Goal: Transaction & Acquisition: Book appointment/travel/reservation

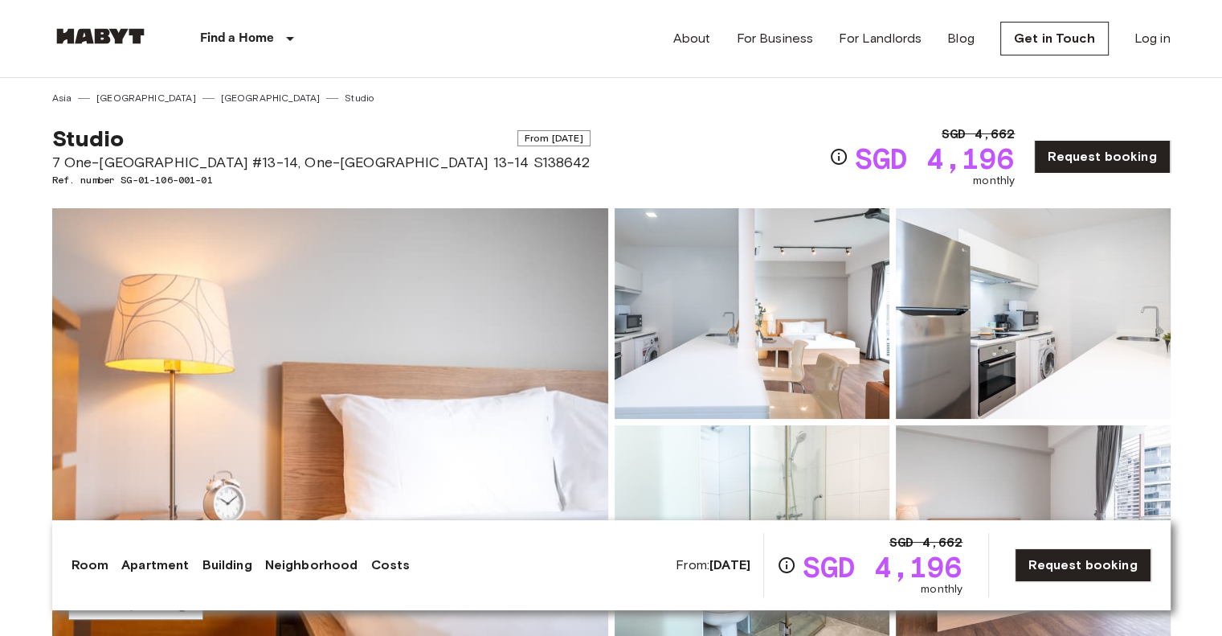
click at [387, 279] on img at bounding box center [330, 421] width 556 height 427
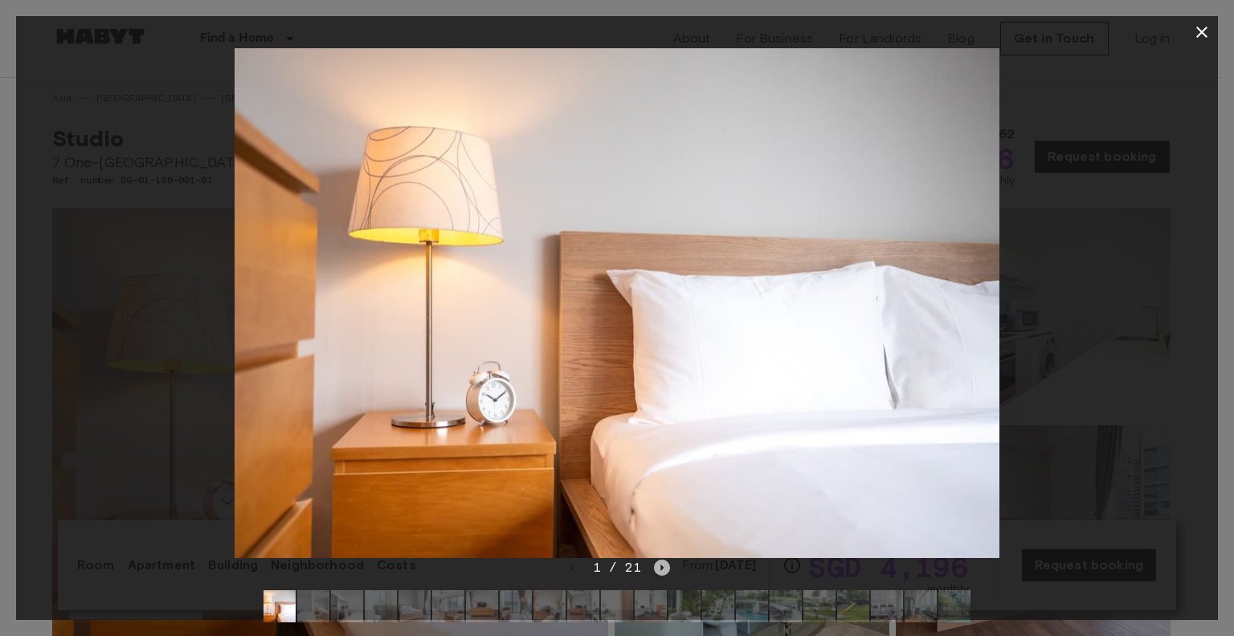
click at [662, 571] on icon "Next image" at bounding box center [662, 567] width 16 height 16
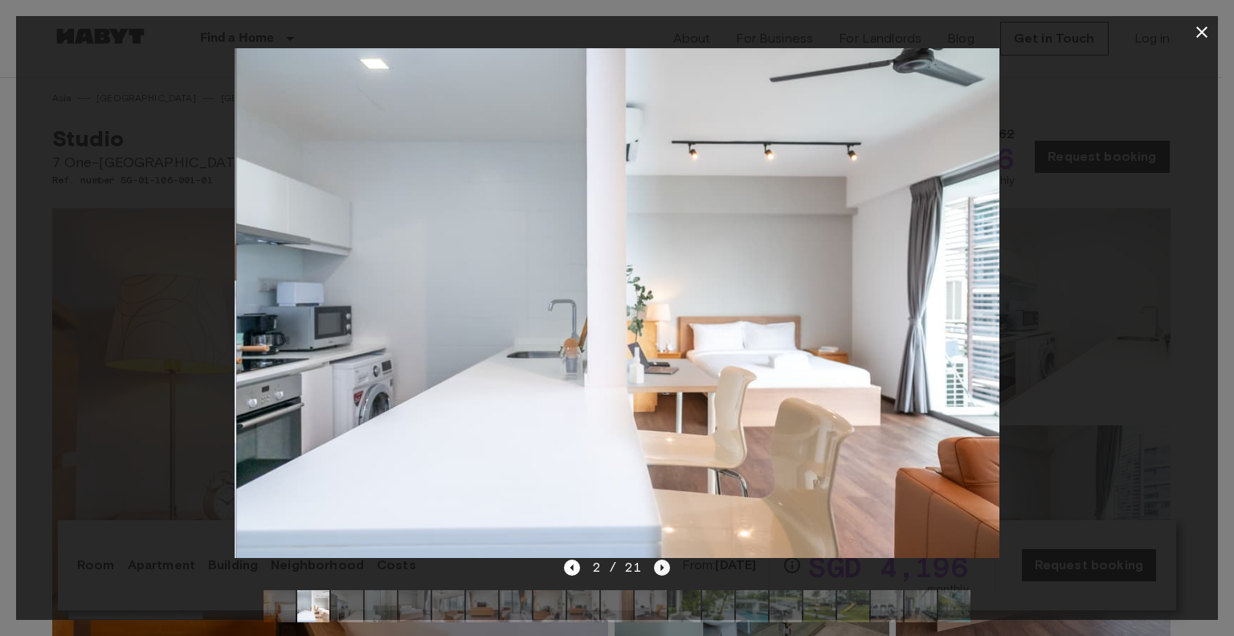
click at [662, 571] on icon "Next image" at bounding box center [662, 567] width 16 height 16
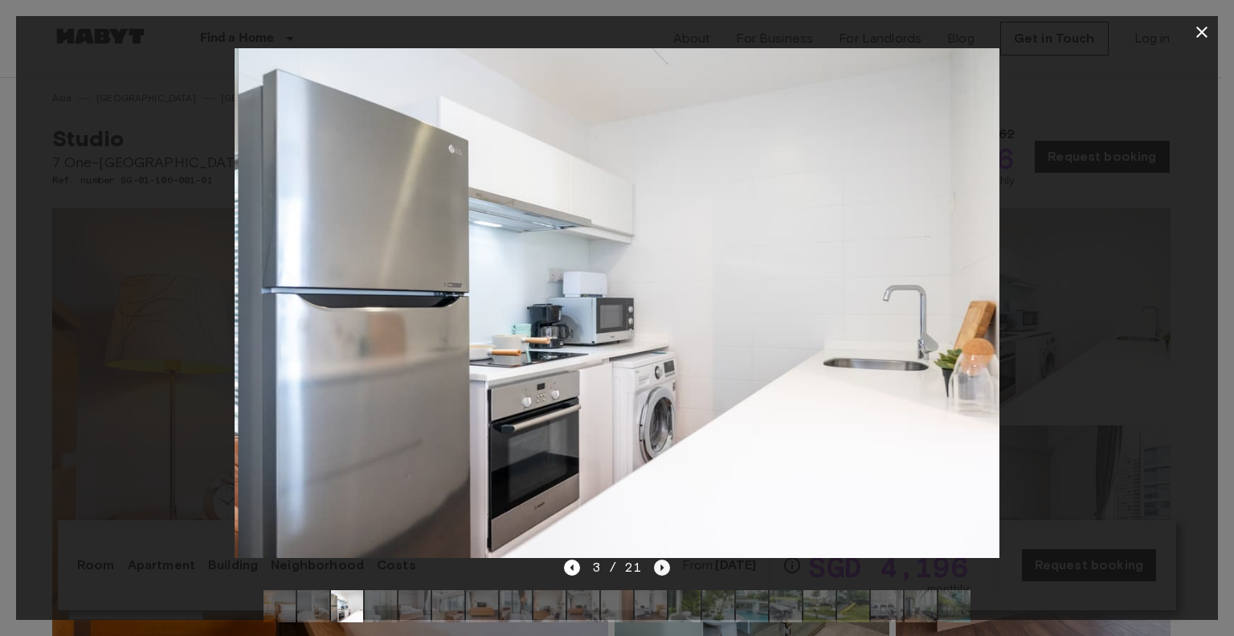
click at [662, 571] on icon "Next image" at bounding box center [662, 567] width 16 height 16
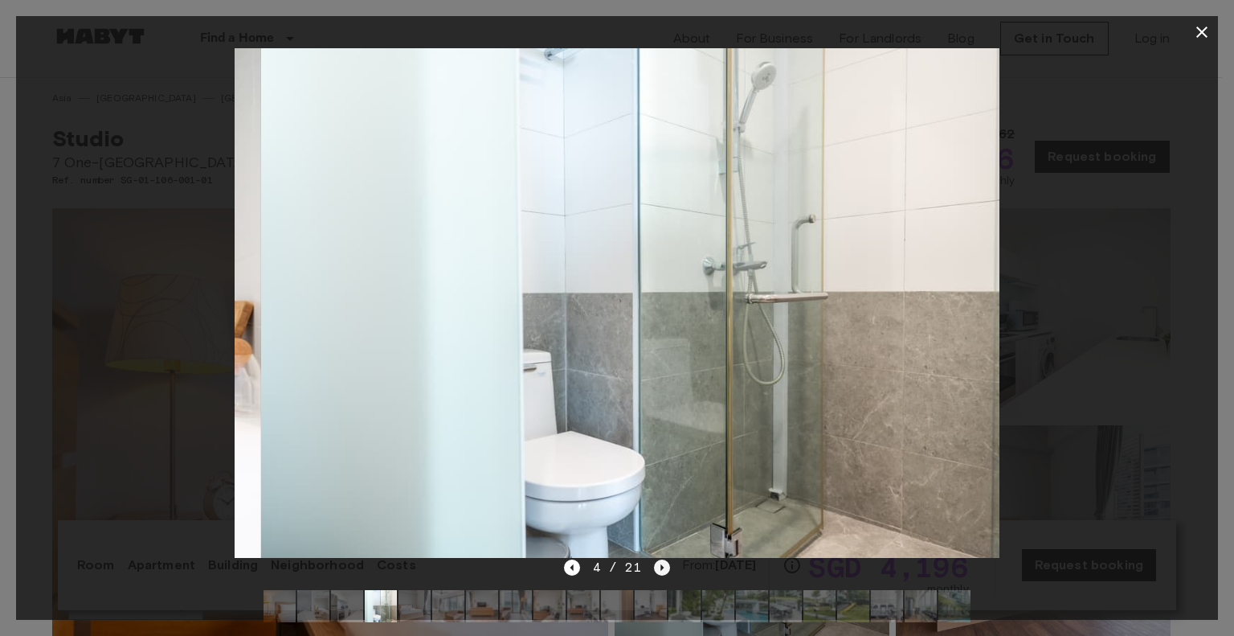
click at [662, 571] on icon "Next image" at bounding box center [662, 567] width 16 height 16
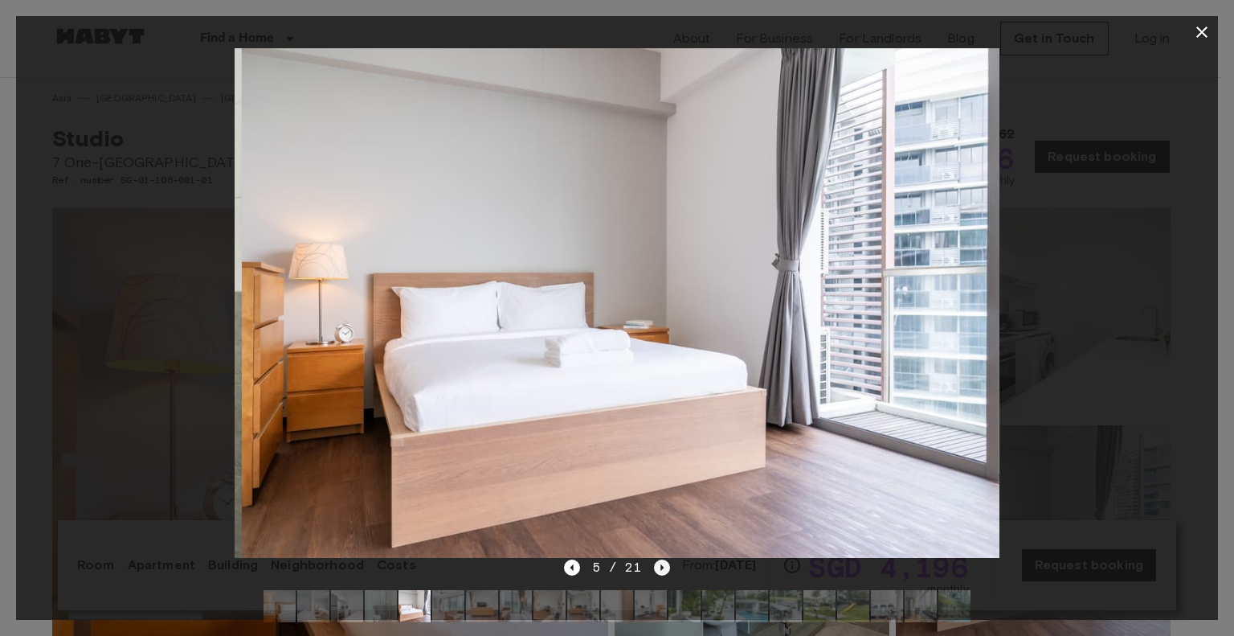
click at [662, 571] on icon "Next image" at bounding box center [662, 567] width 16 height 16
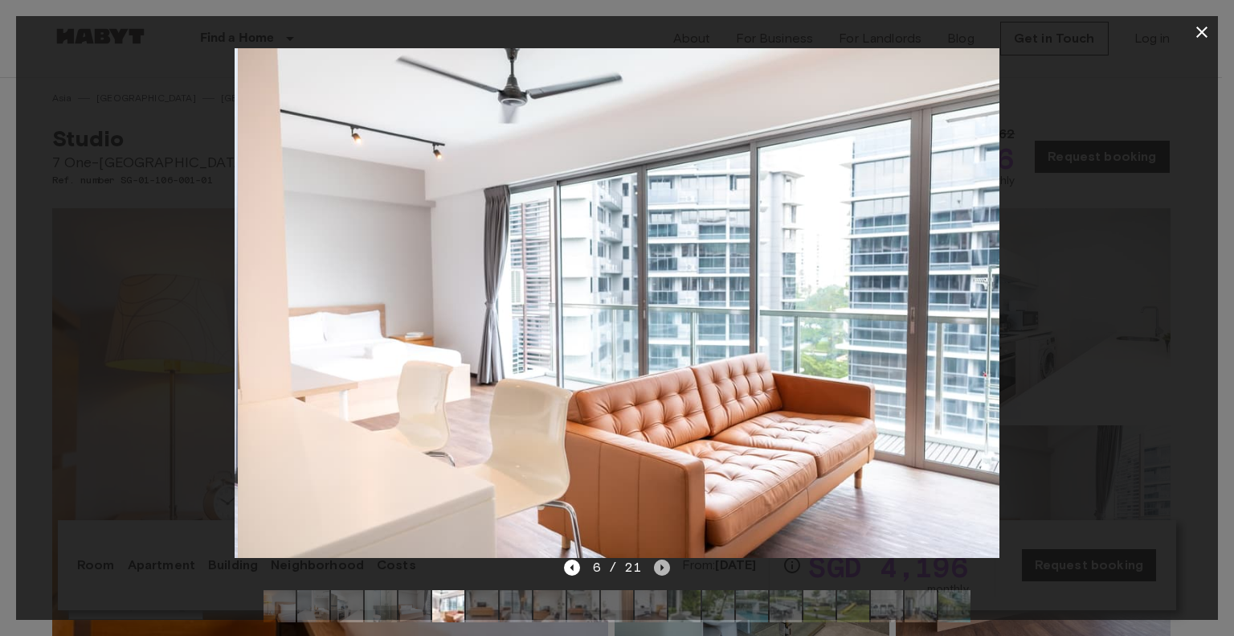
click at [662, 571] on icon "Next image" at bounding box center [662, 567] width 16 height 16
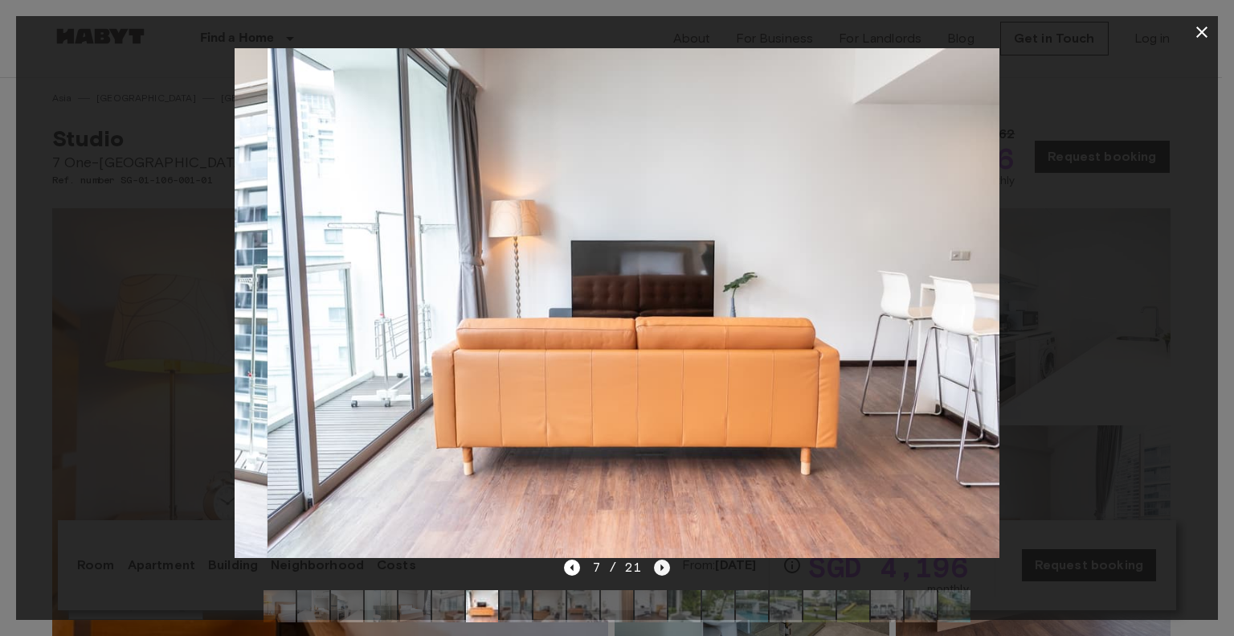
click at [662, 571] on icon "Next image" at bounding box center [662, 567] width 16 height 16
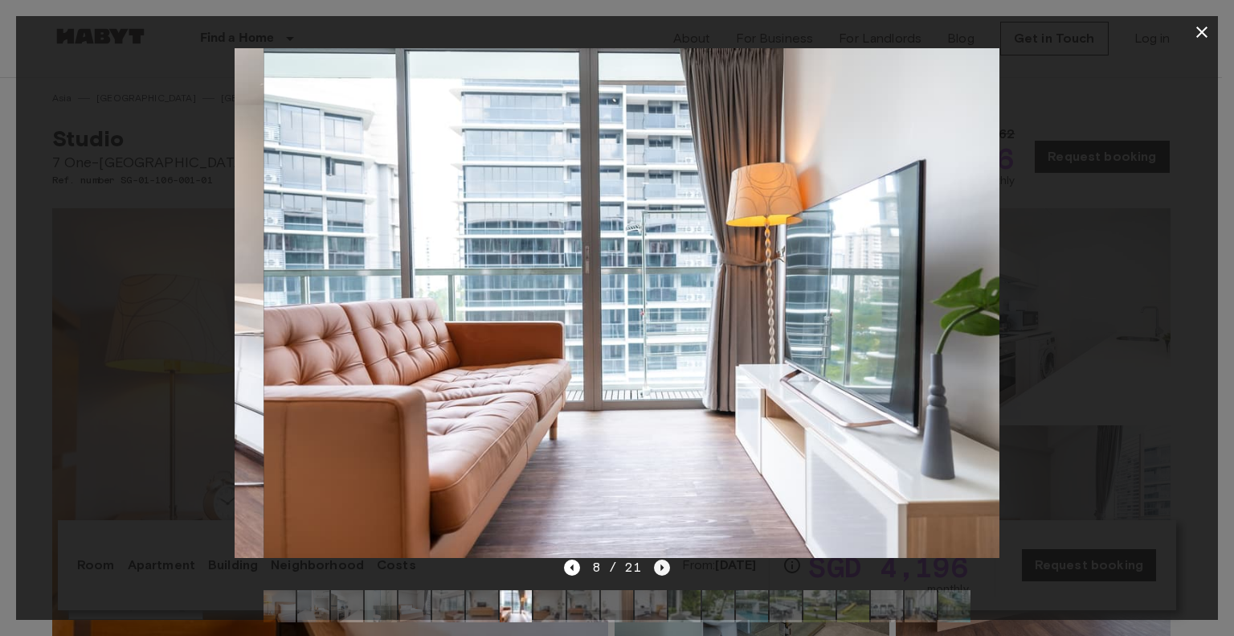
click at [662, 571] on icon "Next image" at bounding box center [662, 567] width 16 height 16
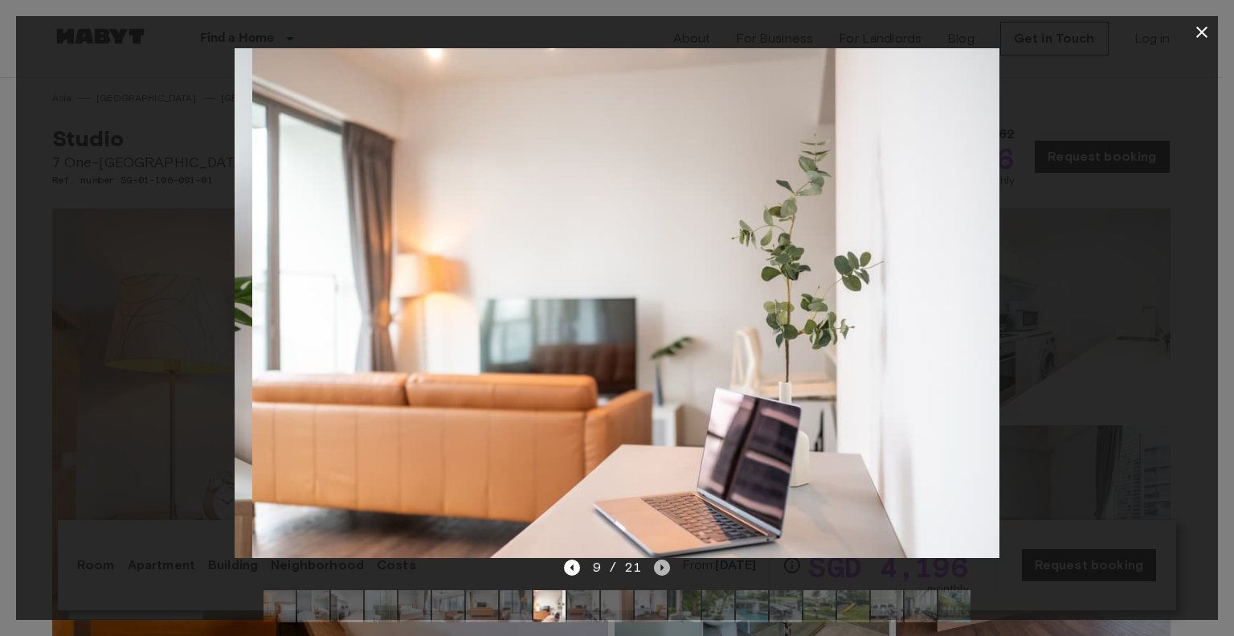
click at [662, 571] on icon "Next image" at bounding box center [662, 567] width 16 height 16
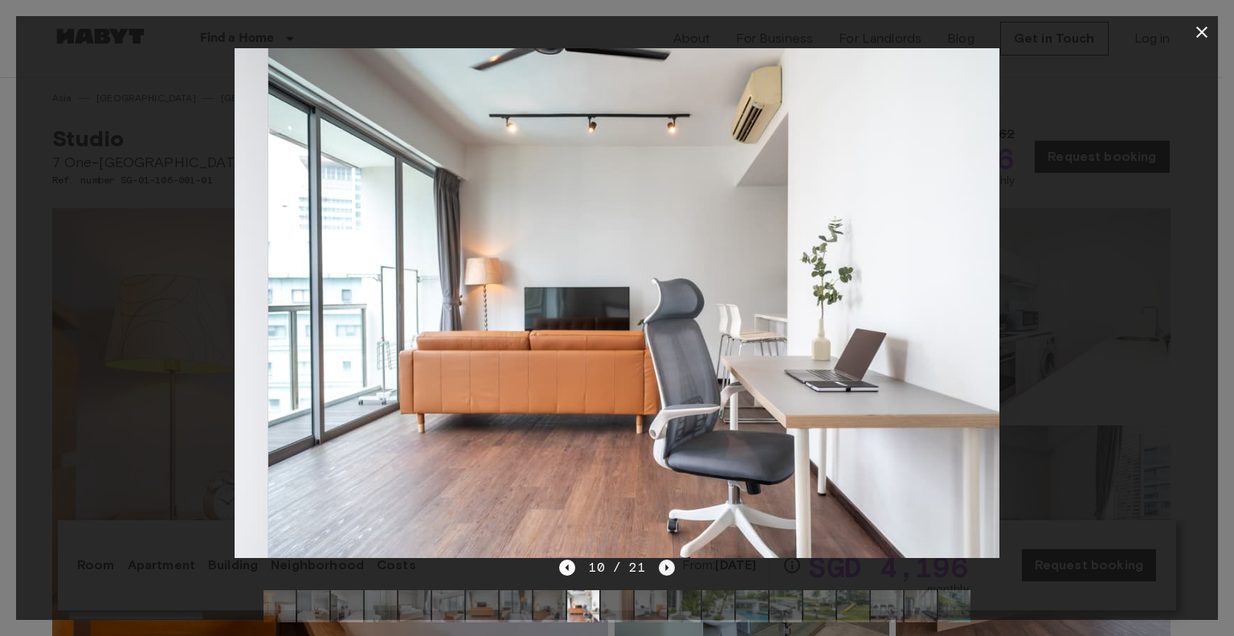
click at [662, 571] on icon "Next image" at bounding box center [667, 567] width 16 height 16
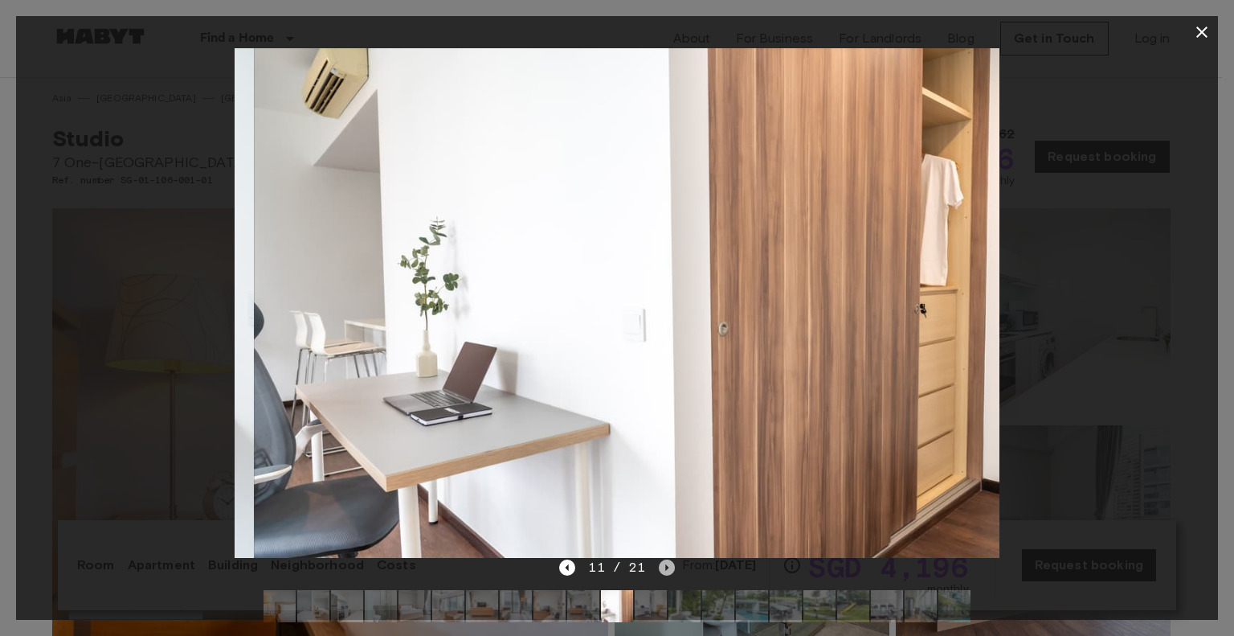
click at [662, 571] on icon "Next image" at bounding box center [667, 567] width 16 height 16
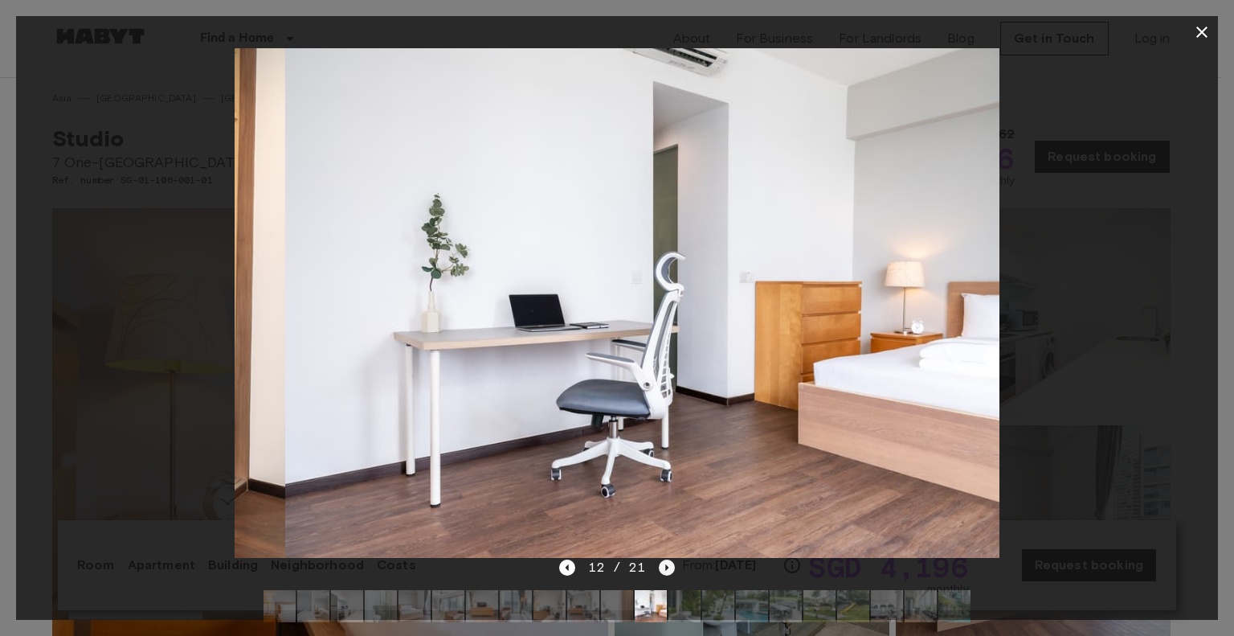
click at [662, 571] on icon "Next image" at bounding box center [667, 567] width 16 height 16
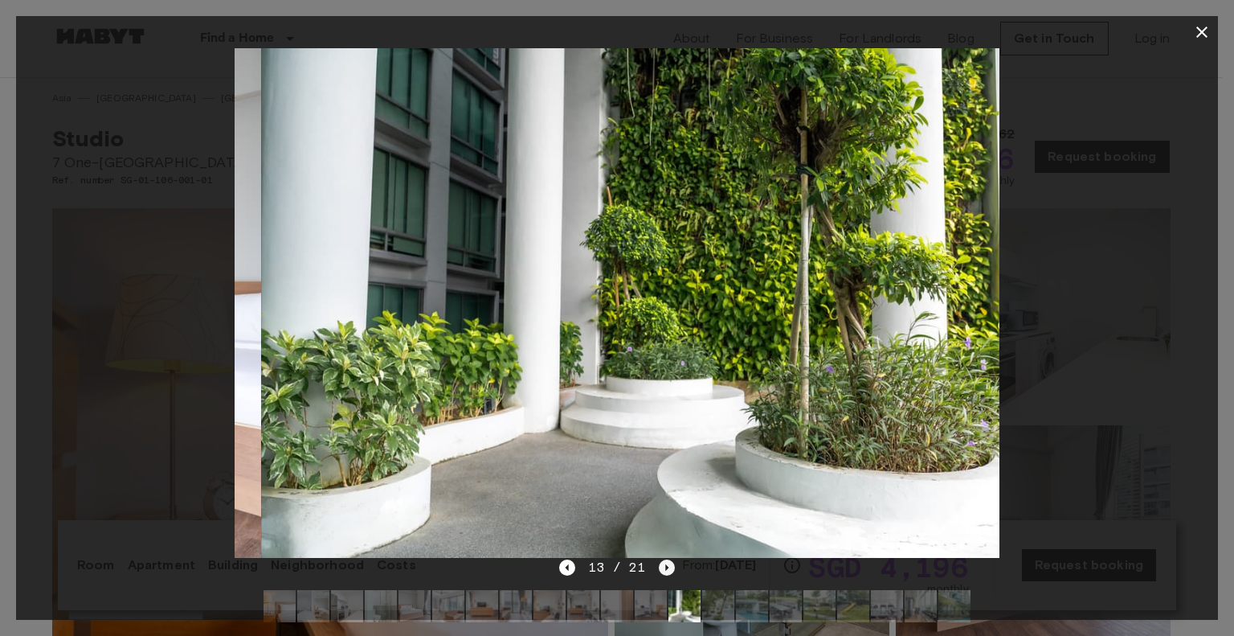
click at [662, 571] on icon "Next image" at bounding box center [667, 567] width 16 height 16
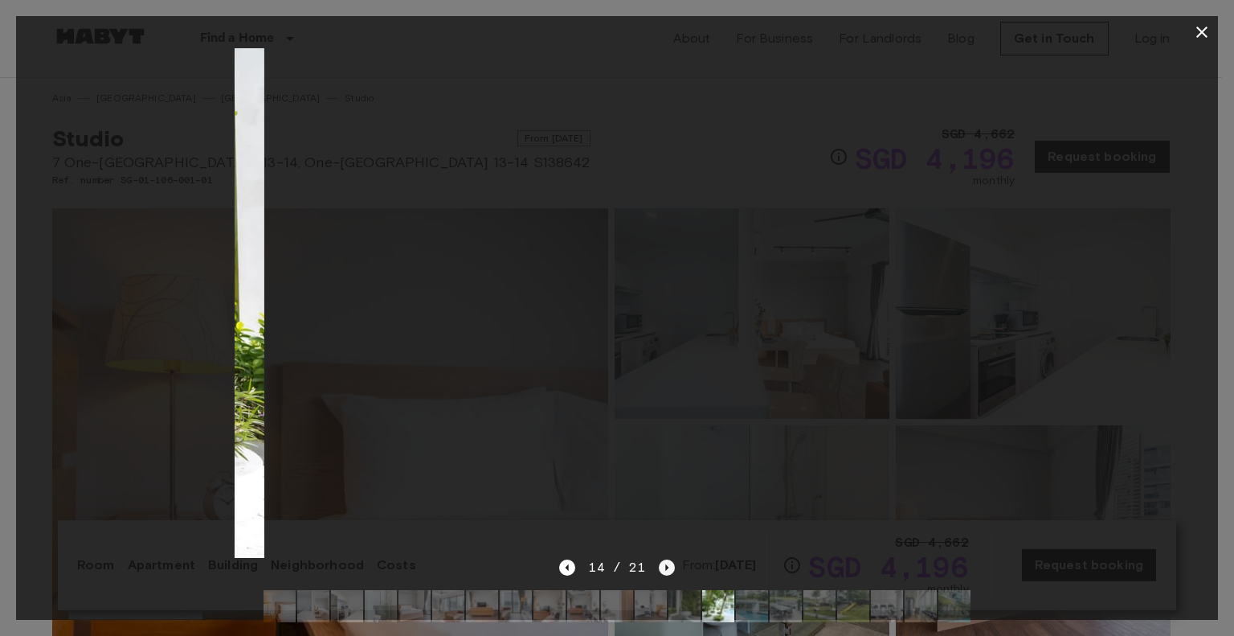
click at [662, 571] on icon "Next image" at bounding box center [667, 567] width 16 height 16
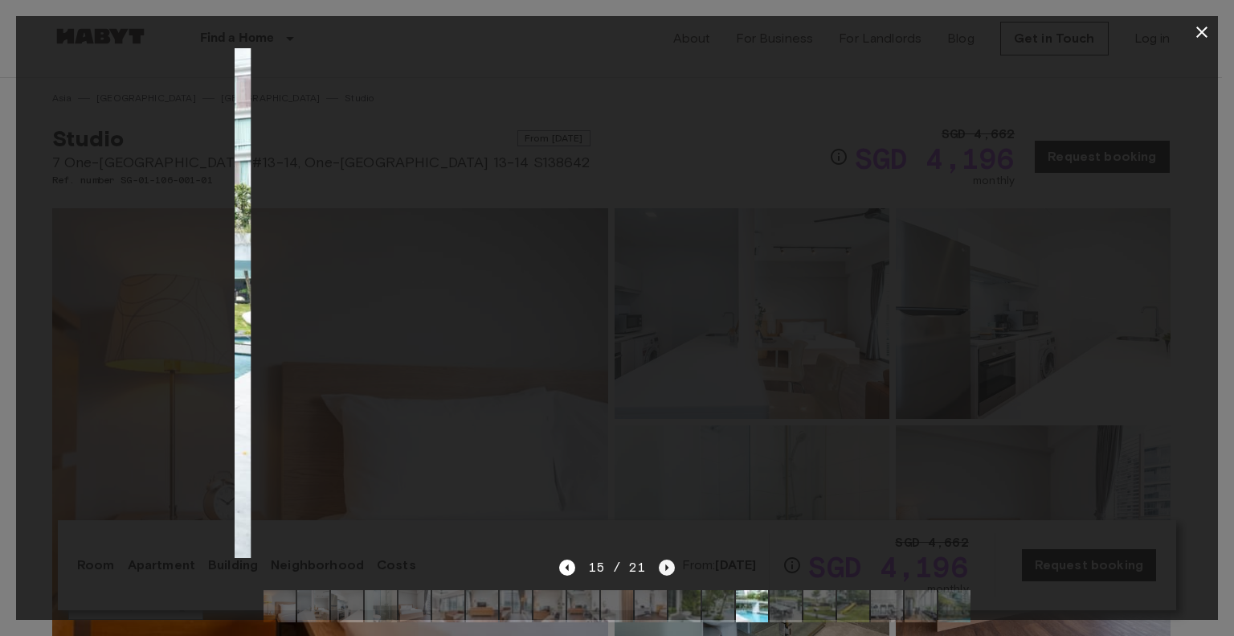
click at [662, 571] on icon "Next image" at bounding box center [667, 567] width 16 height 16
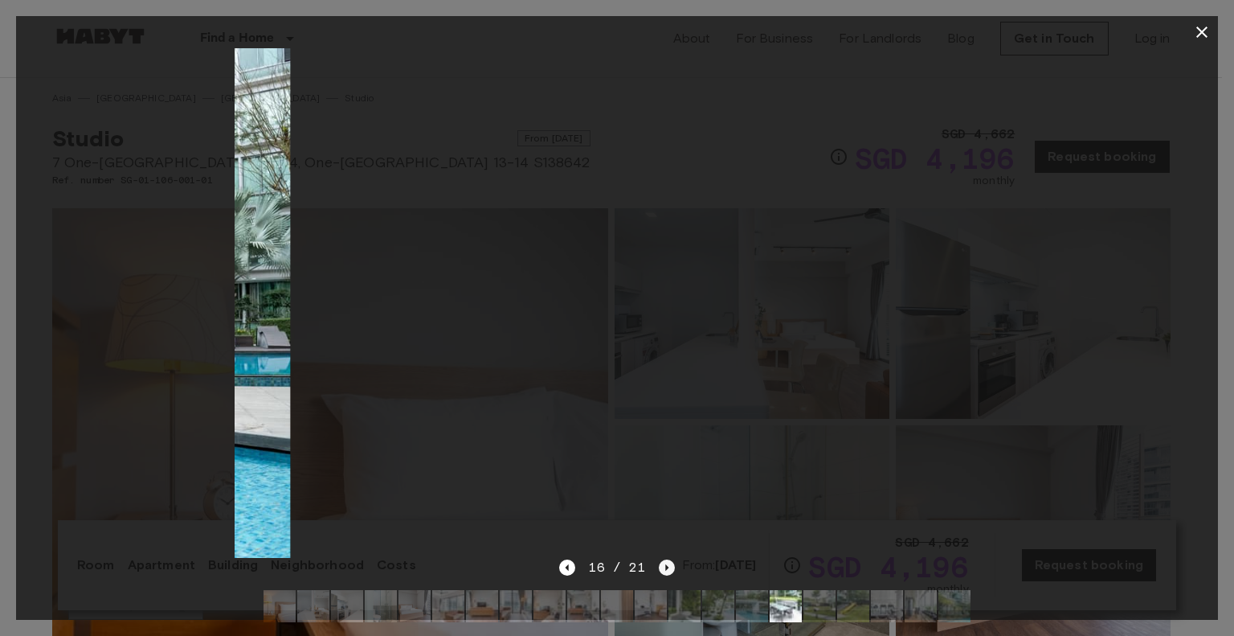
click at [662, 571] on icon "Next image" at bounding box center [667, 567] width 16 height 16
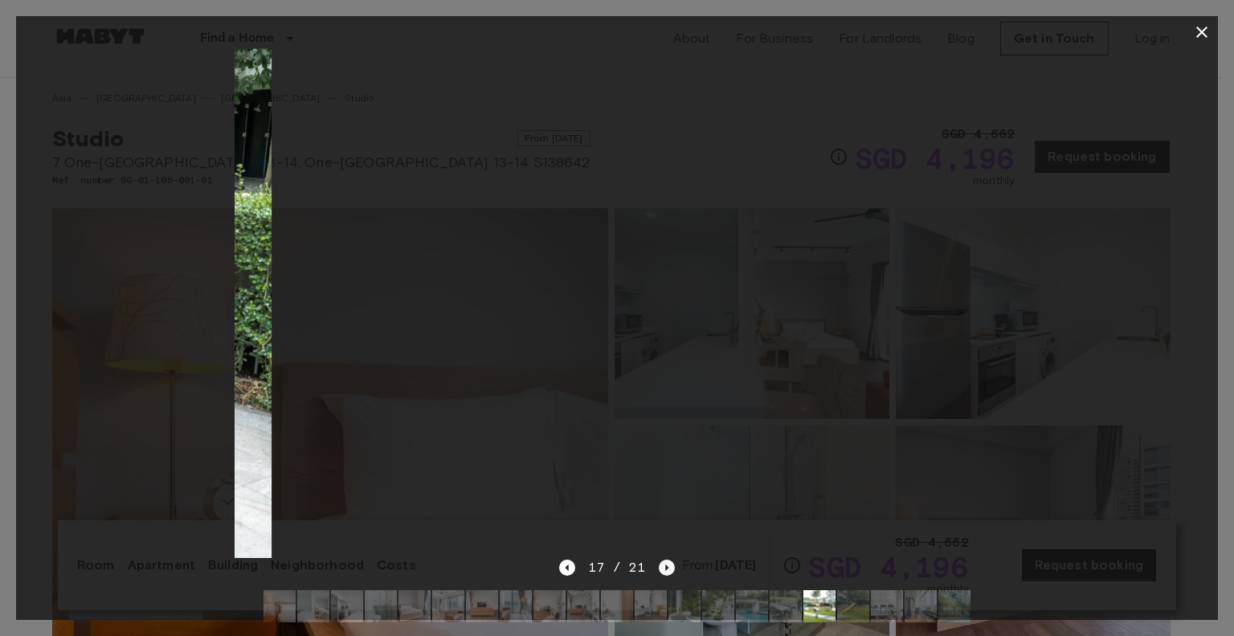
click at [662, 571] on icon "Next image" at bounding box center [667, 567] width 16 height 16
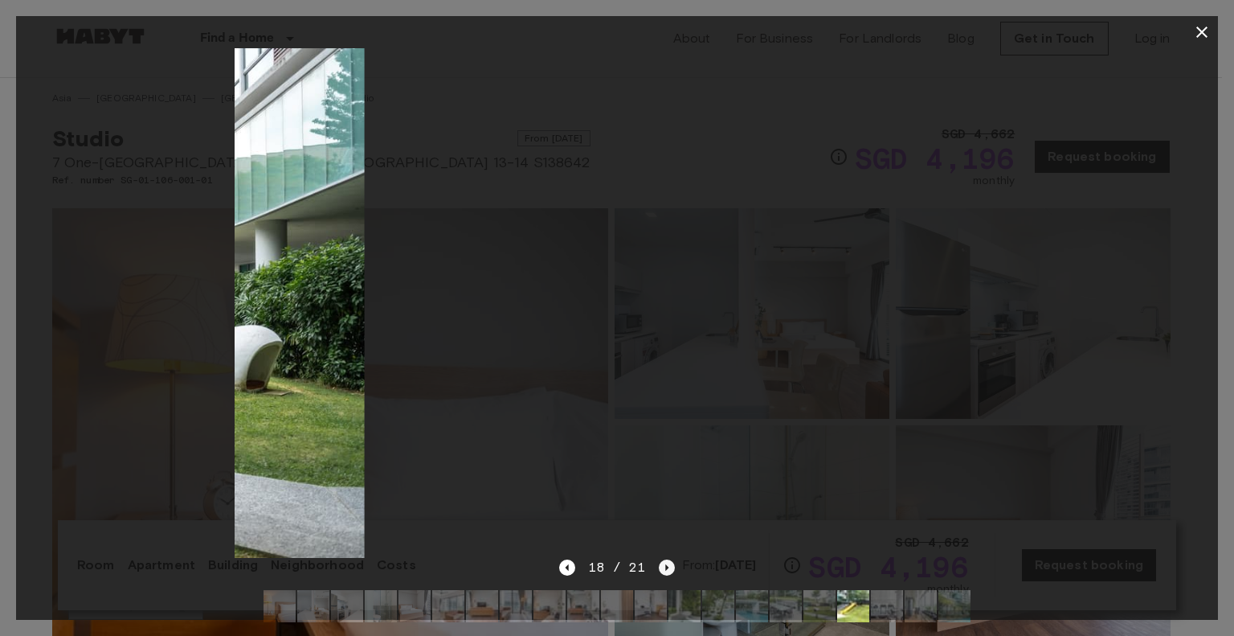
click at [662, 571] on icon "Next image" at bounding box center [667, 567] width 16 height 16
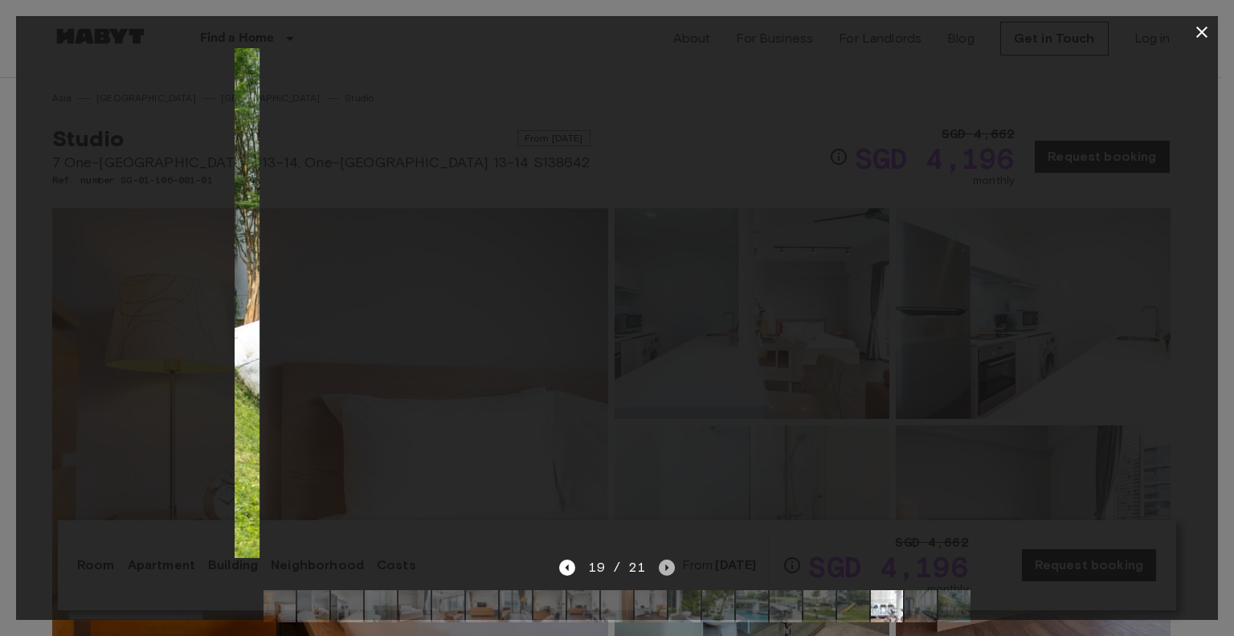
click at [662, 571] on icon "Next image" at bounding box center [667, 567] width 16 height 16
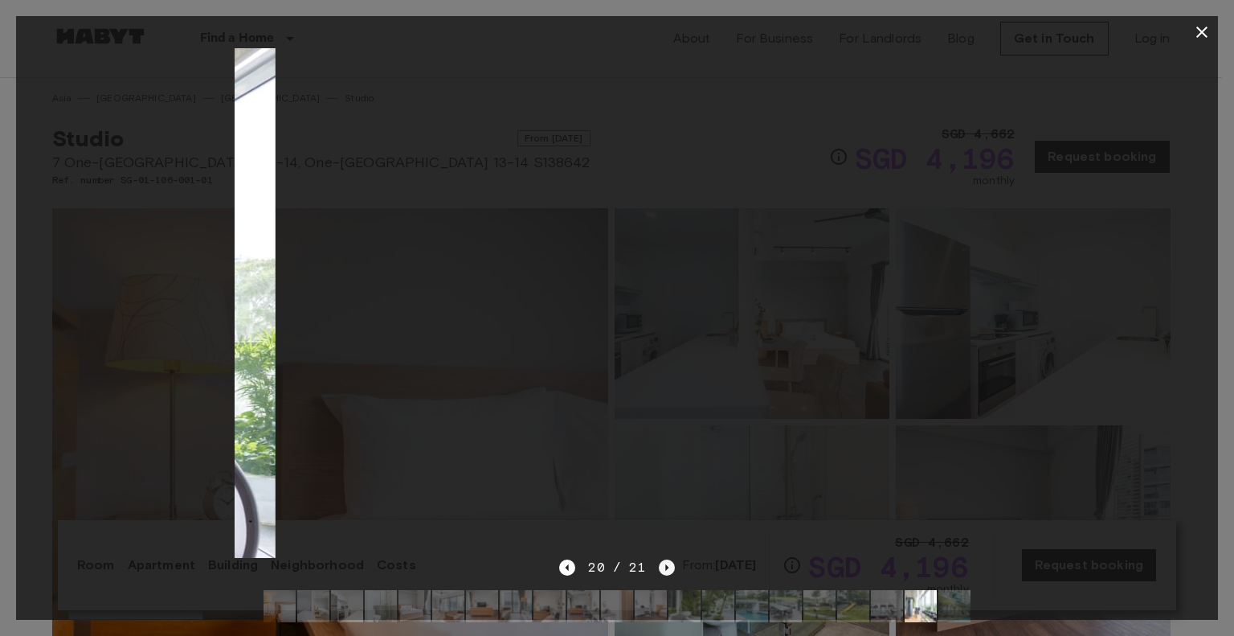
click at [662, 571] on icon "Next image" at bounding box center [667, 567] width 16 height 16
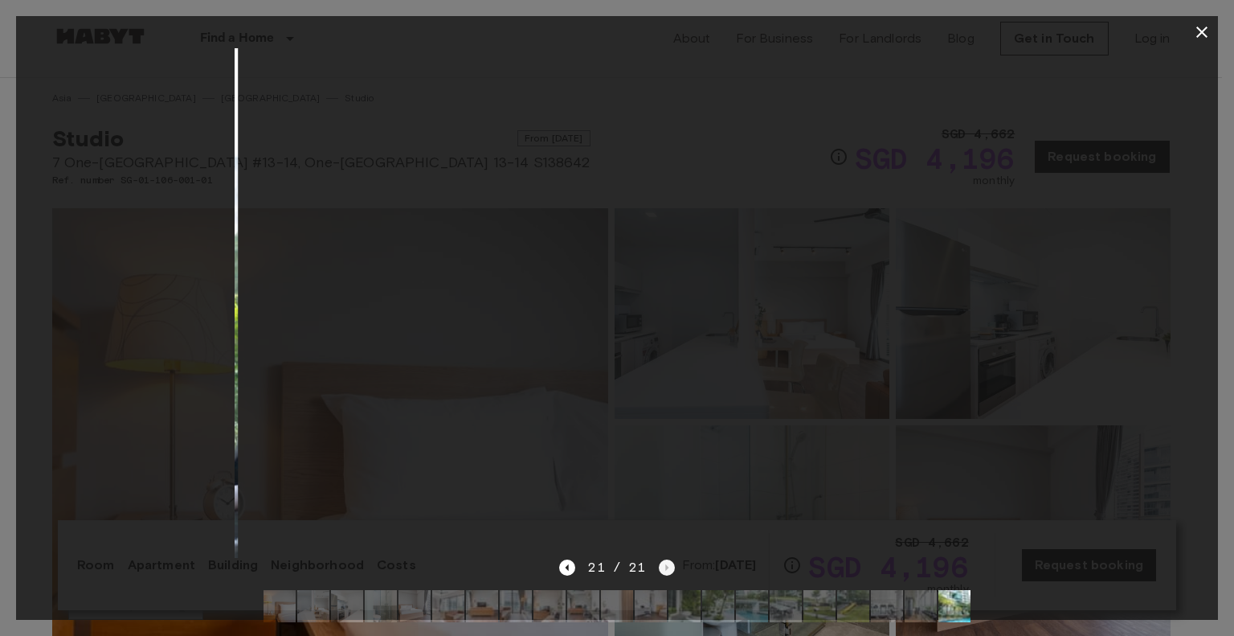
click at [662, 571] on div "21 / 21" at bounding box center [616, 567] width 115 height 19
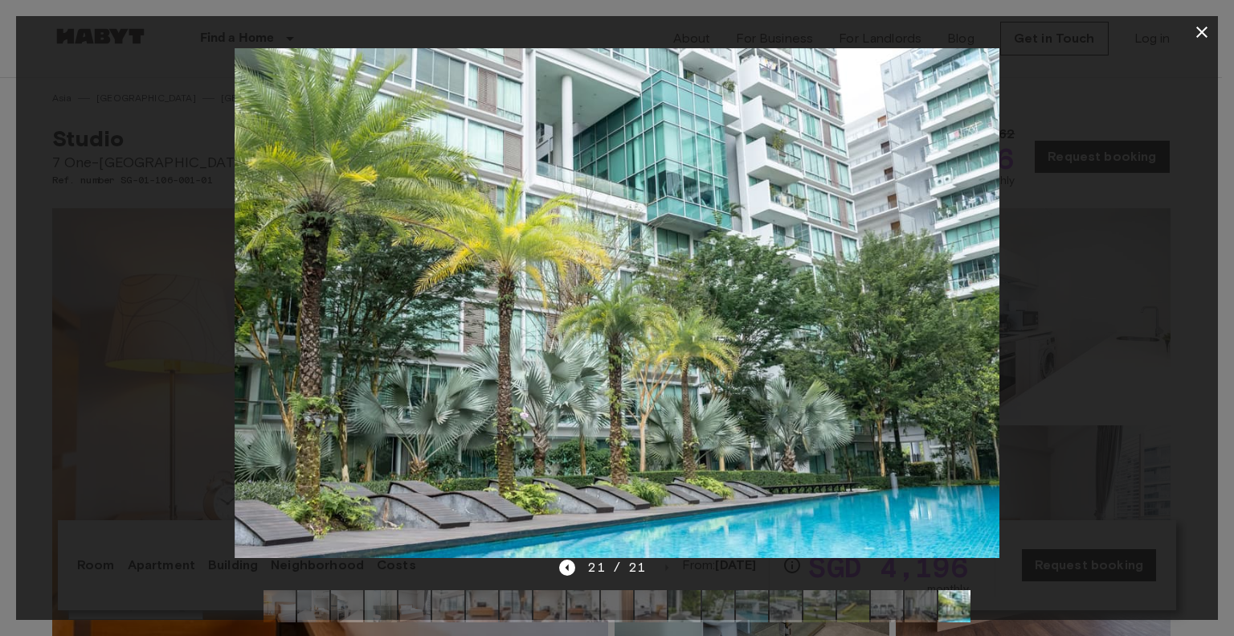
click at [1231, 275] on div at bounding box center [617, 318] width 1234 height 636
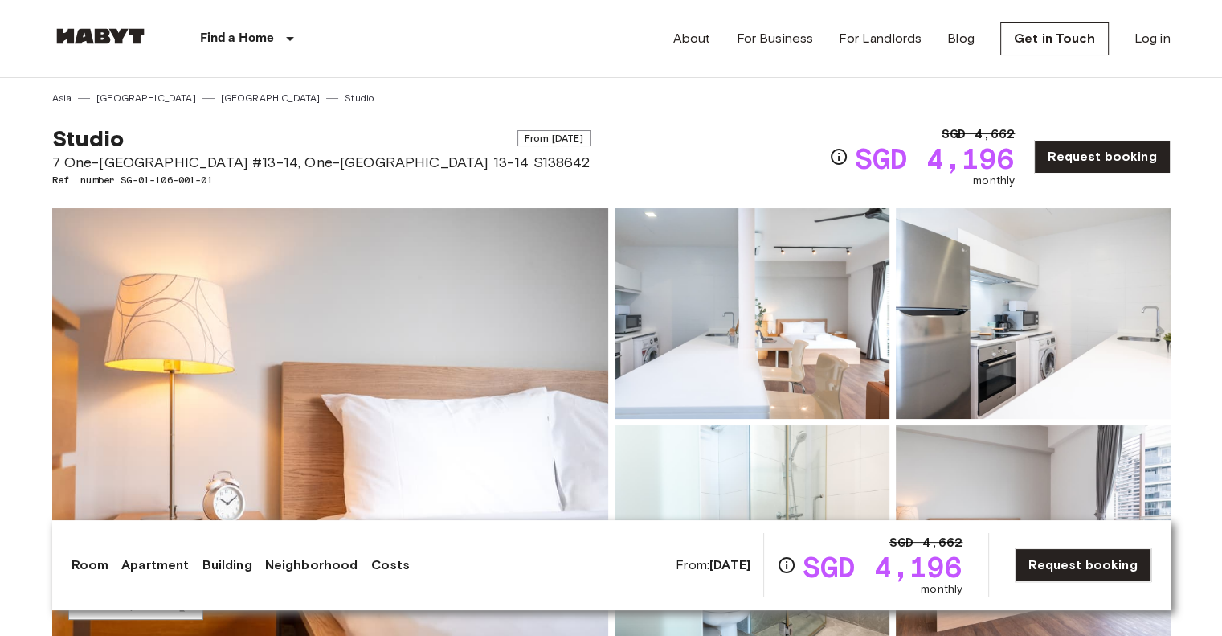
click at [360, 330] on img at bounding box center [330, 421] width 556 height 427
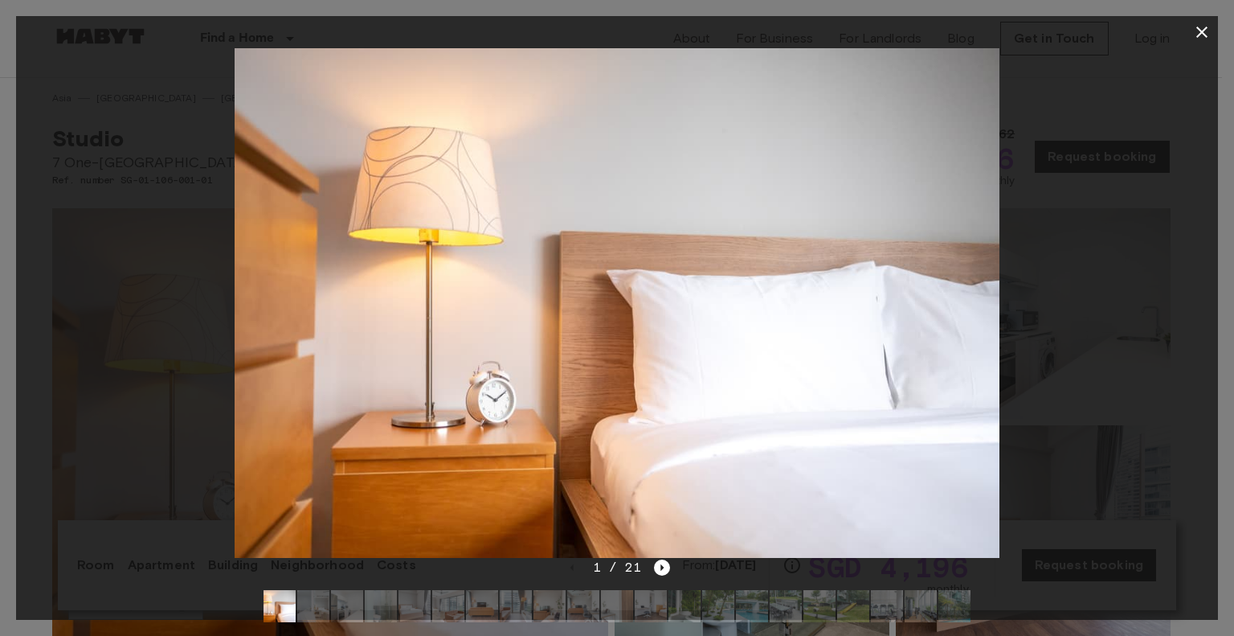
click at [1180, 471] on div at bounding box center [617, 302] width 1202 height 509
click at [669, 574] on div "1 / 21" at bounding box center [617, 596] width 1202 height 77
click at [661, 568] on icon "Next image" at bounding box center [662, 567] width 3 height 6
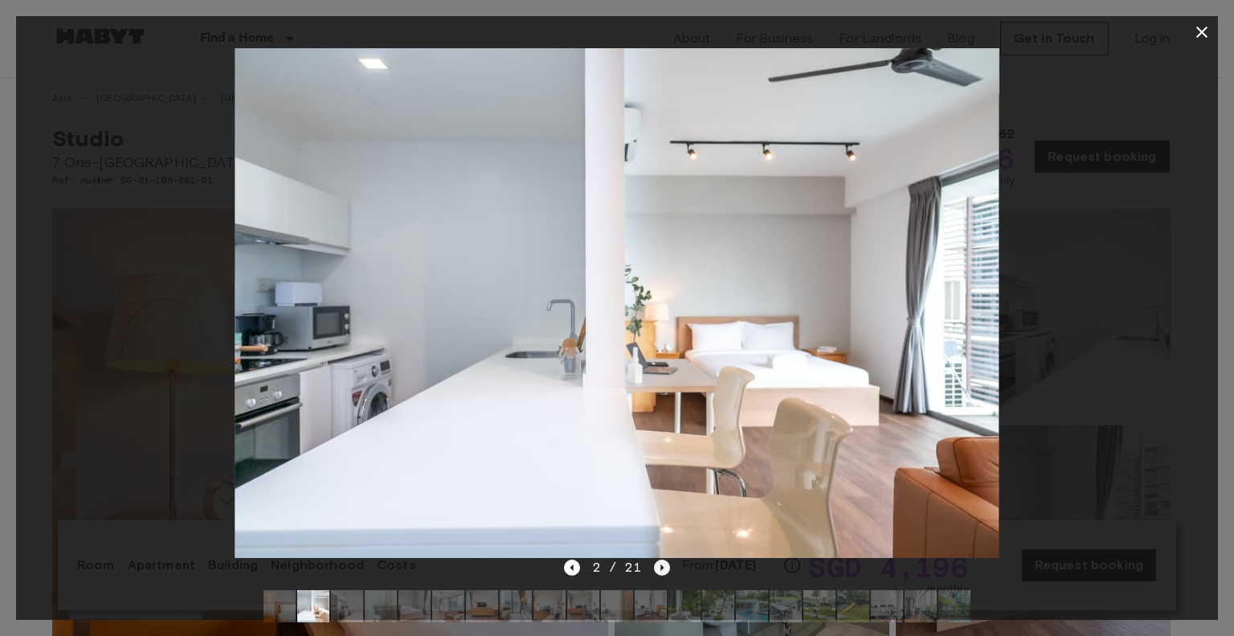
click at [657, 570] on icon "Next image" at bounding box center [662, 567] width 16 height 16
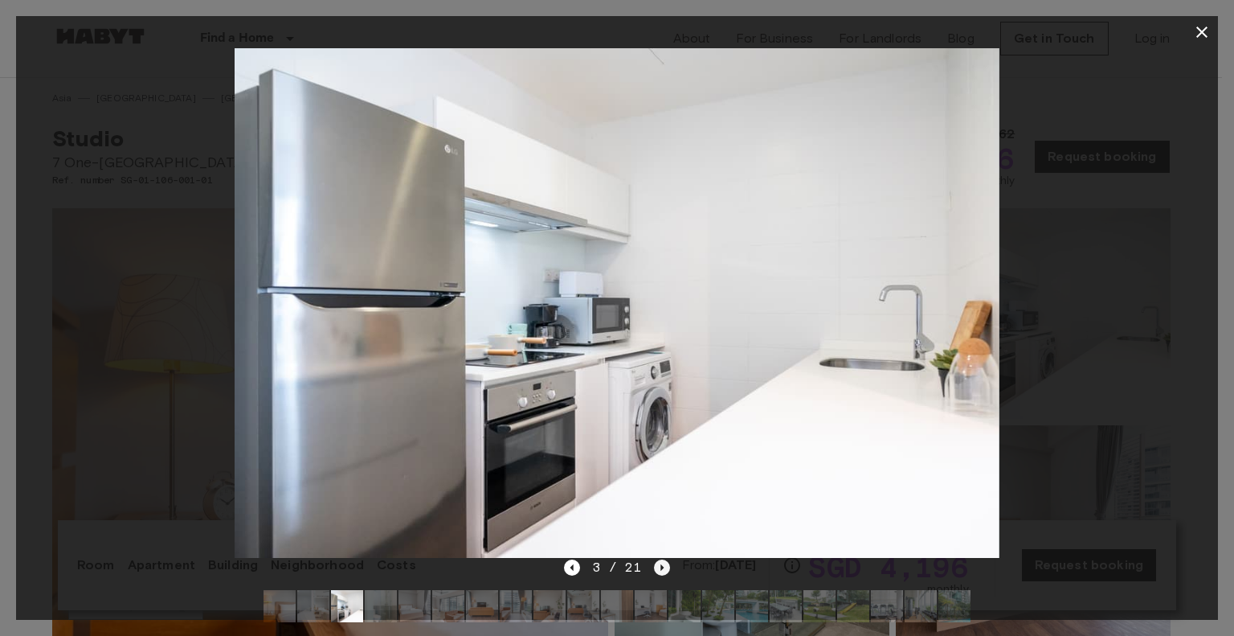
click at [665, 566] on icon "Next image" at bounding box center [662, 567] width 16 height 16
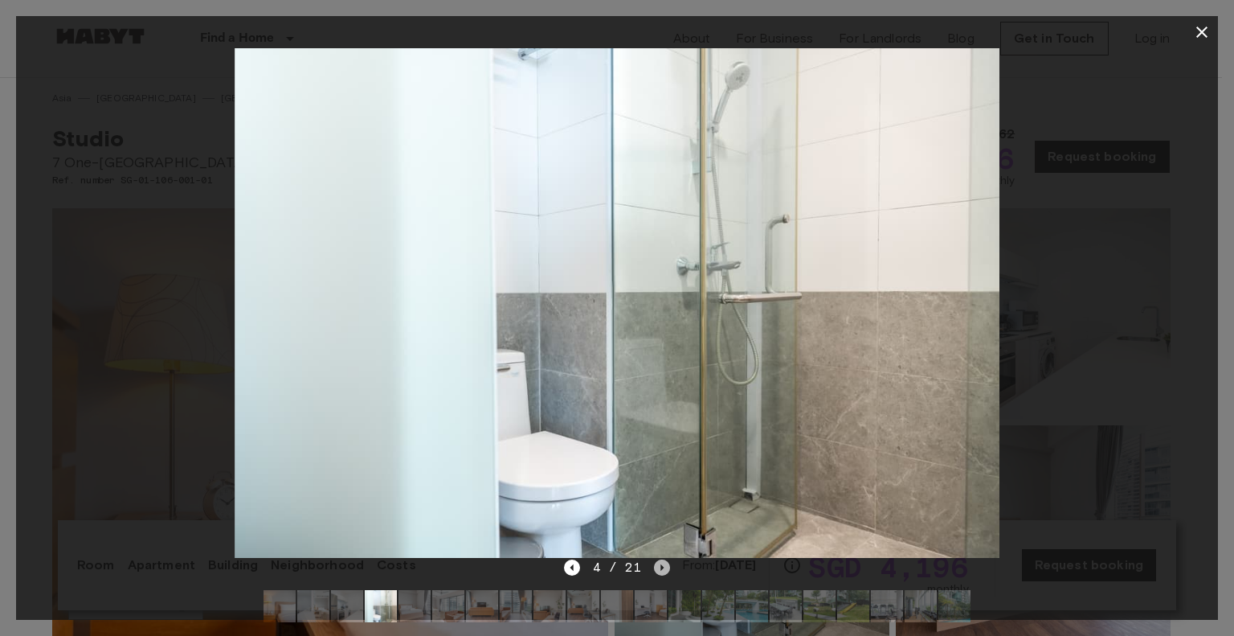
click at [659, 566] on icon "Next image" at bounding box center [662, 567] width 16 height 16
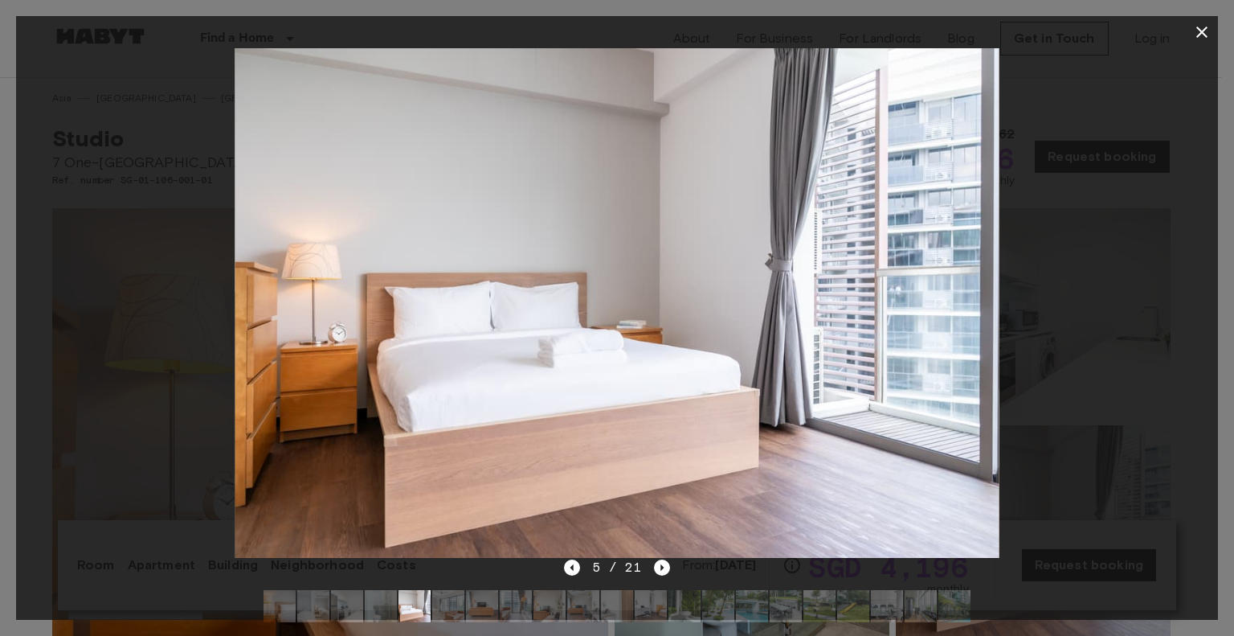
click at [652, 568] on div "5 / 21" at bounding box center [617, 567] width 107 height 19
click at [658, 568] on icon "Next image" at bounding box center [662, 567] width 16 height 16
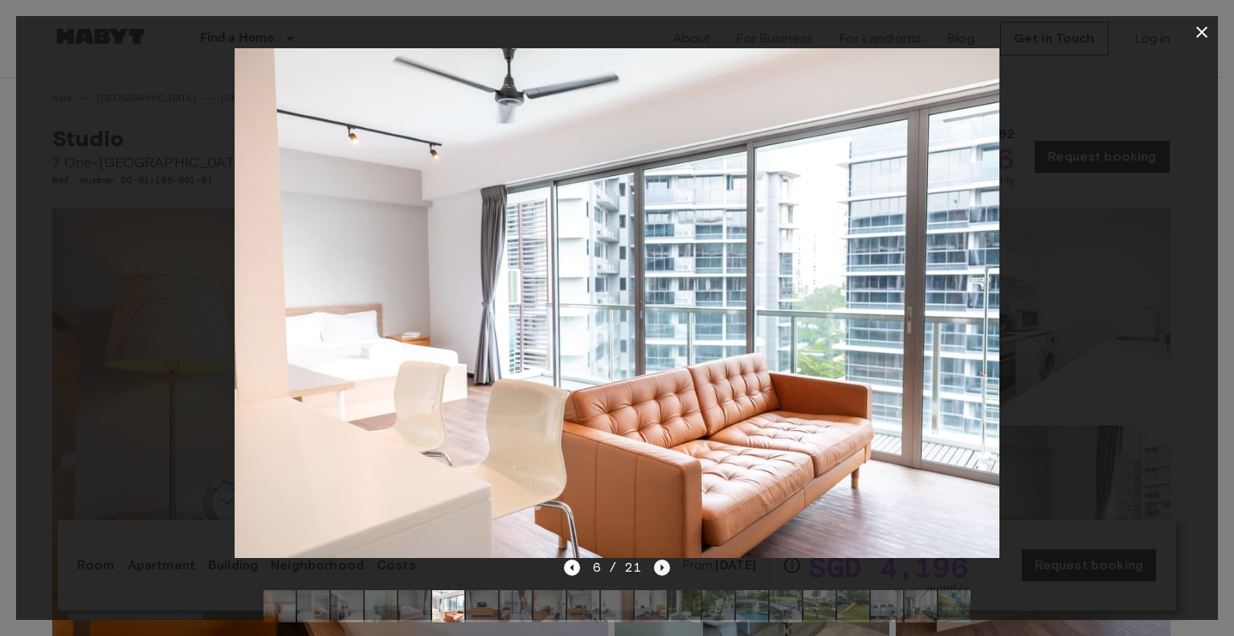
click at [656, 570] on icon "Next image" at bounding box center [662, 567] width 16 height 16
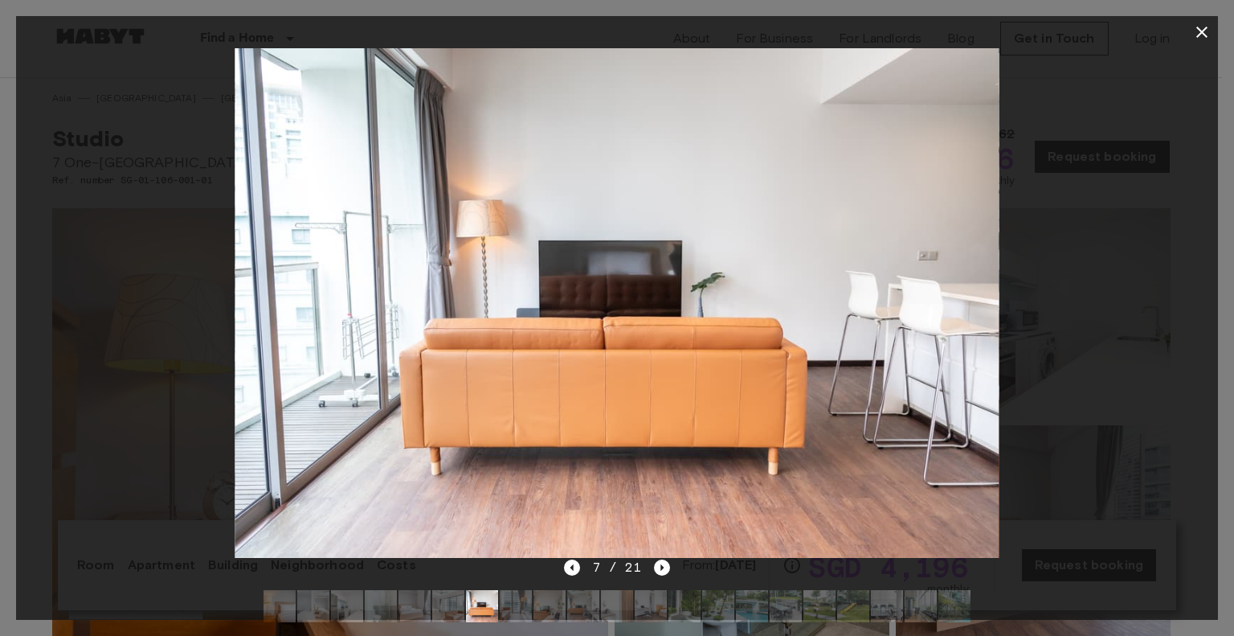
click at [641, 450] on img at bounding box center [617, 302] width 765 height 509
click at [652, 565] on div "7 / 21" at bounding box center [617, 567] width 107 height 19
click at [656, 564] on icon "Next image" at bounding box center [662, 567] width 16 height 16
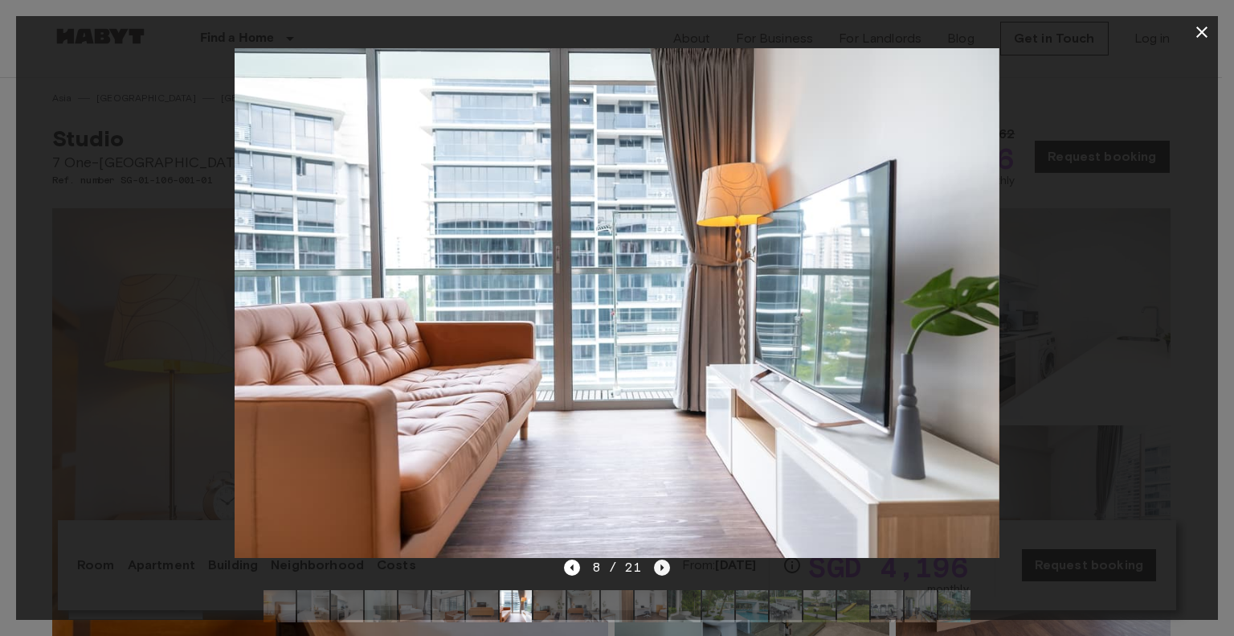
click at [659, 571] on icon "Next image" at bounding box center [662, 567] width 16 height 16
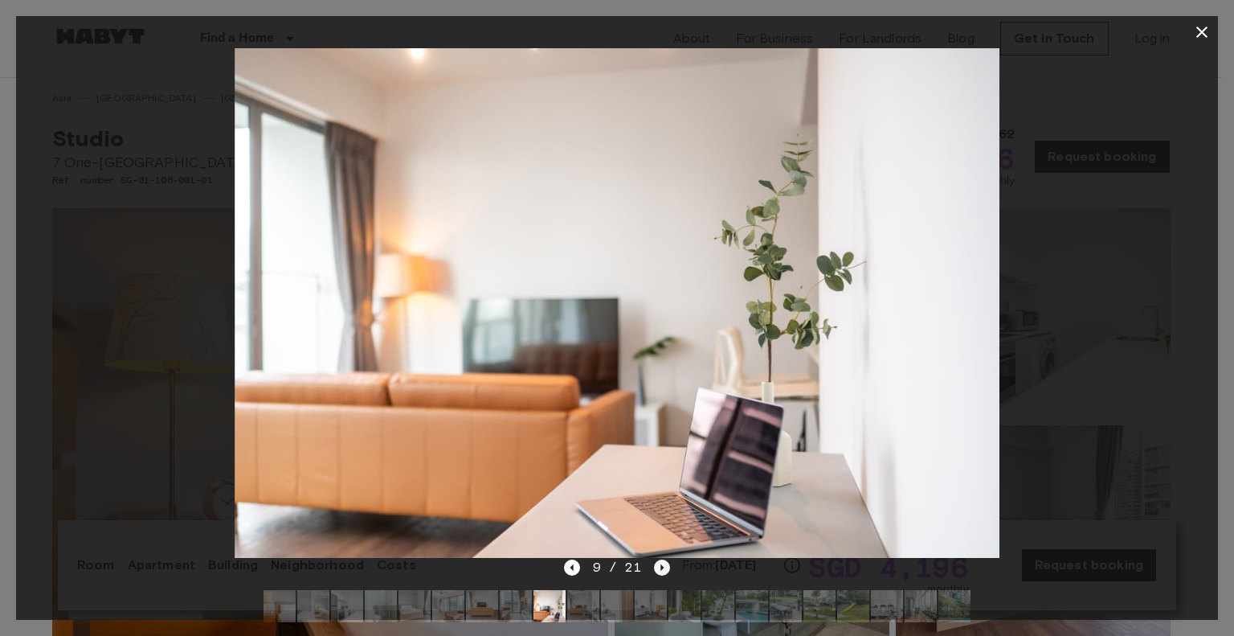
click at [664, 566] on icon "Next image" at bounding box center [662, 567] width 16 height 16
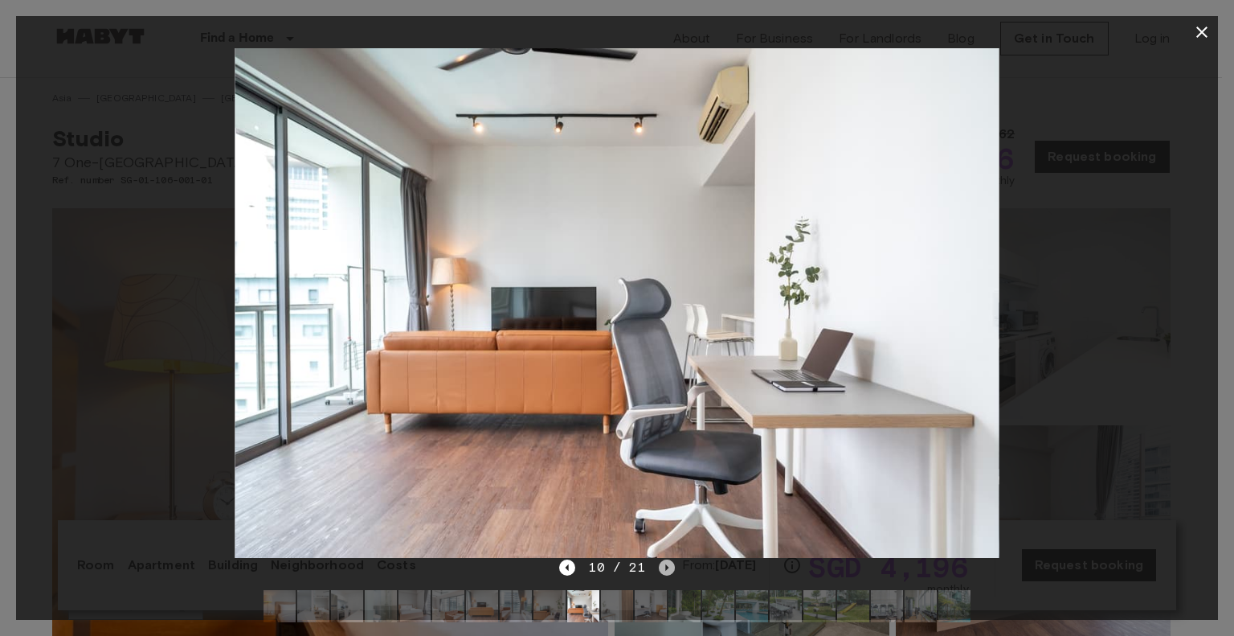
click at [667, 565] on icon "Next image" at bounding box center [667, 567] width 16 height 16
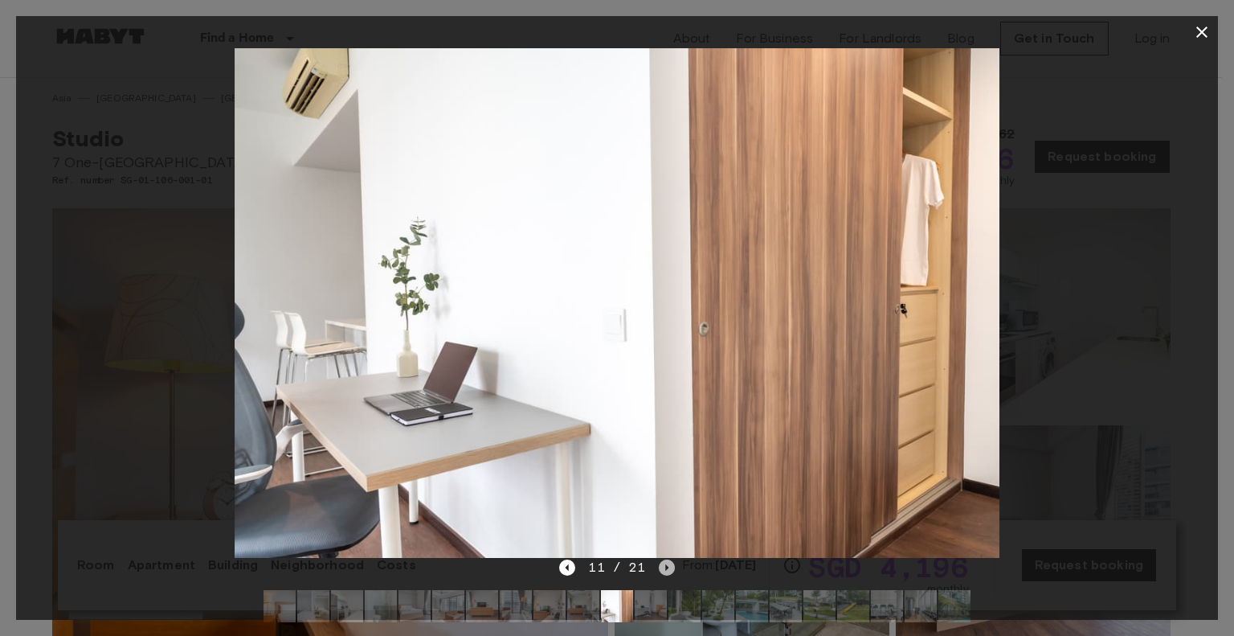
click at [664, 570] on icon "Next image" at bounding box center [667, 567] width 16 height 16
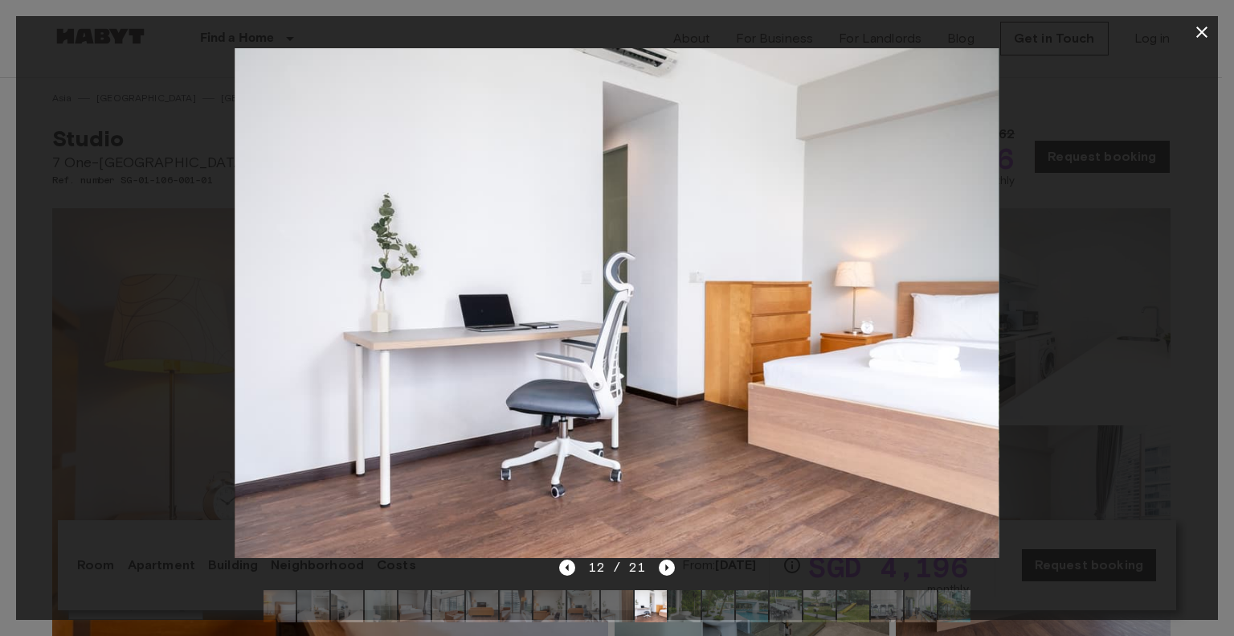
click at [664, 575] on div "12 / 21" at bounding box center [616, 567] width 115 height 19
click at [664, 572] on icon "Next image" at bounding box center [667, 567] width 16 height 16
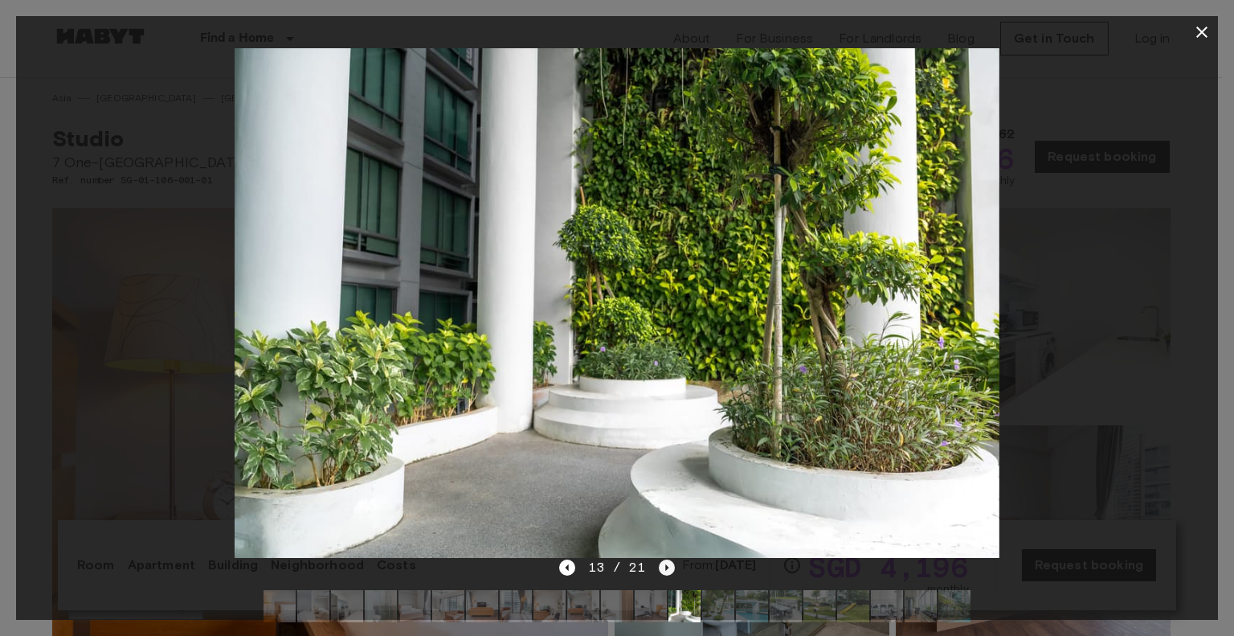
click at [662, 568] on icon "Next image" at bounding box center [667, 567] width 16 height 16
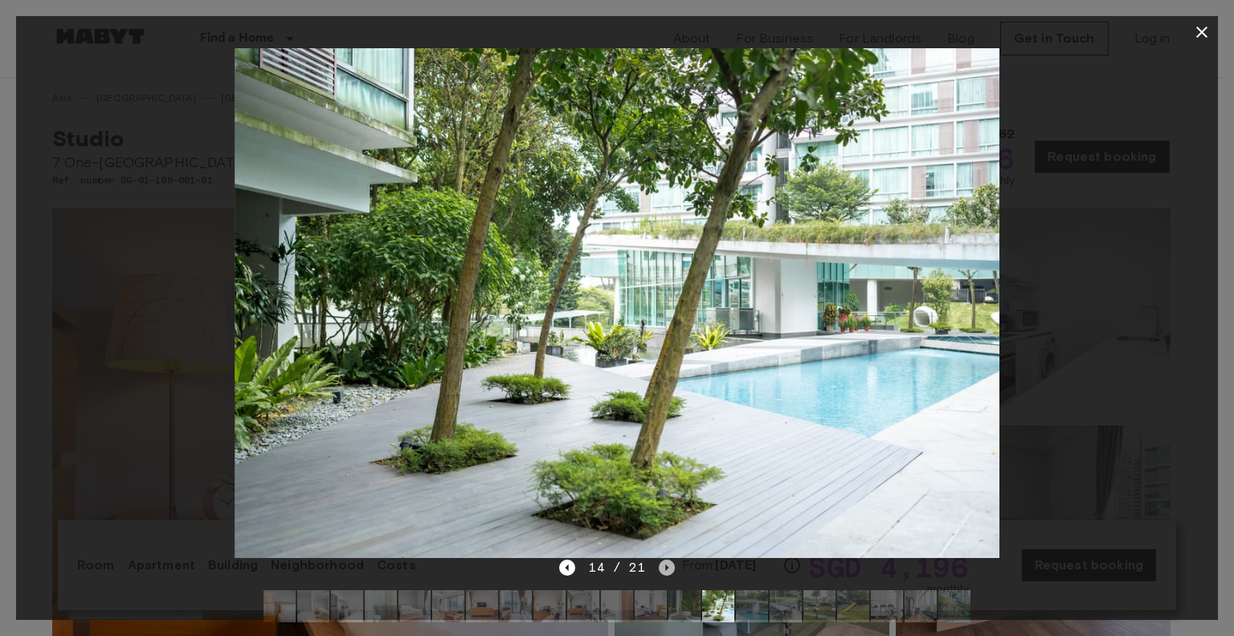
click at [663, 571] on icon "Next image" at bounding box center [667, 567] width 16 height 16
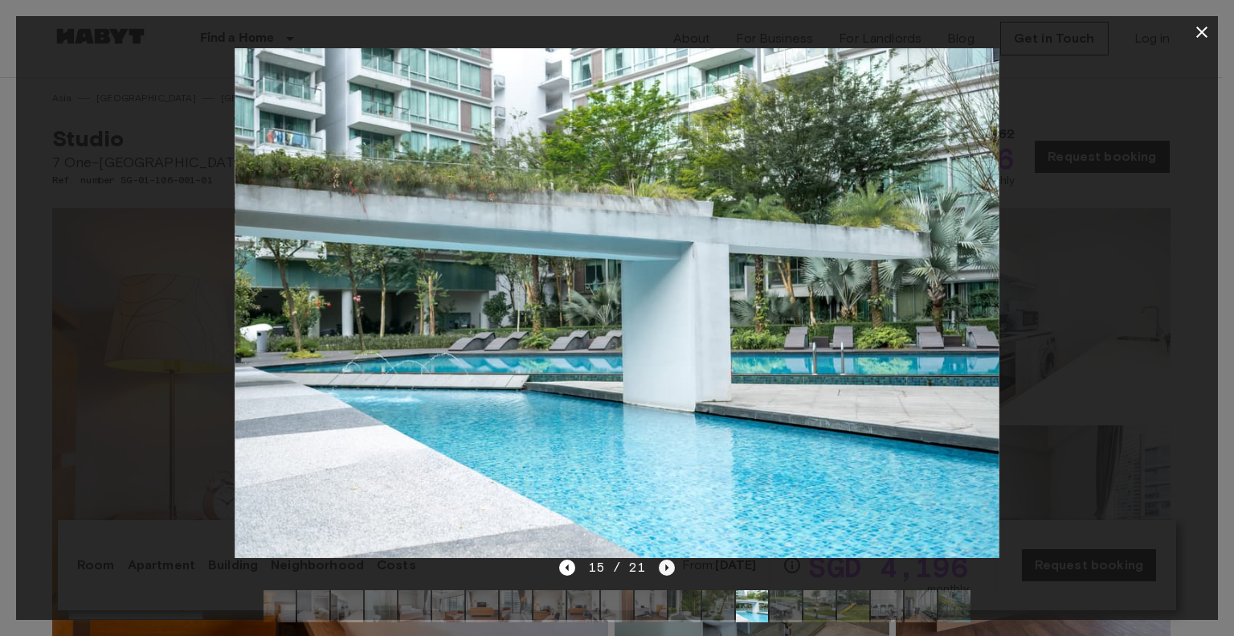
click at [664, 571] on icon "Next image" at bounding box center [667, 567] width 16 height 16
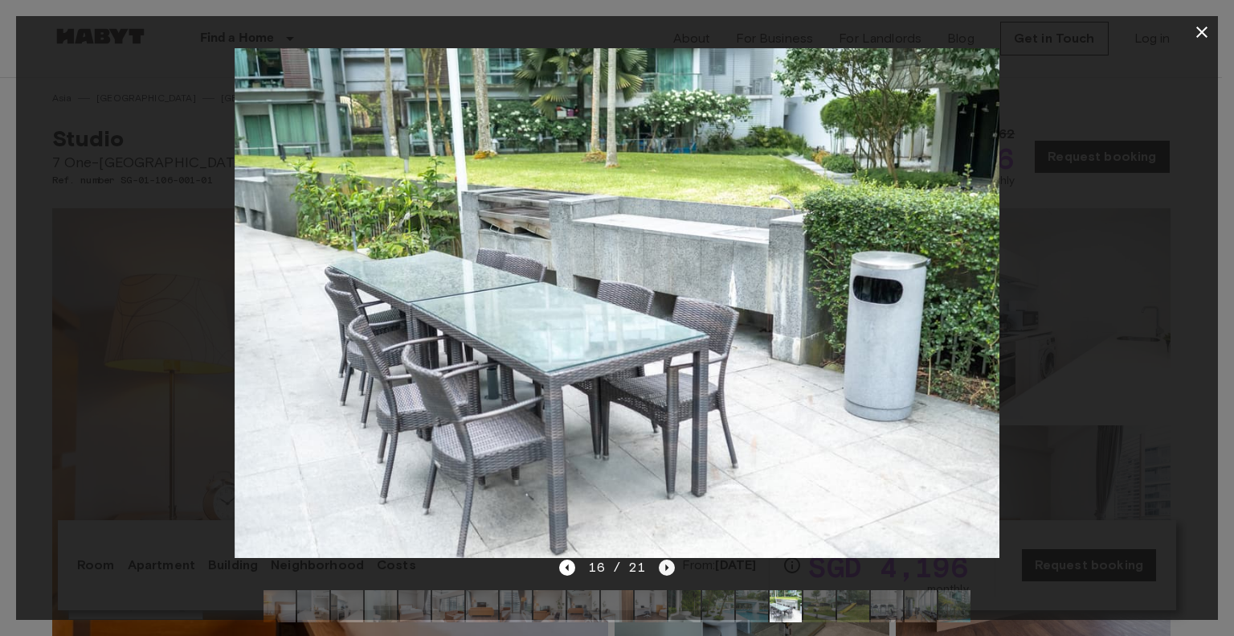
click at [669, 568] on icon "Next image" at bounding box center [667, 567] width 16 height 16
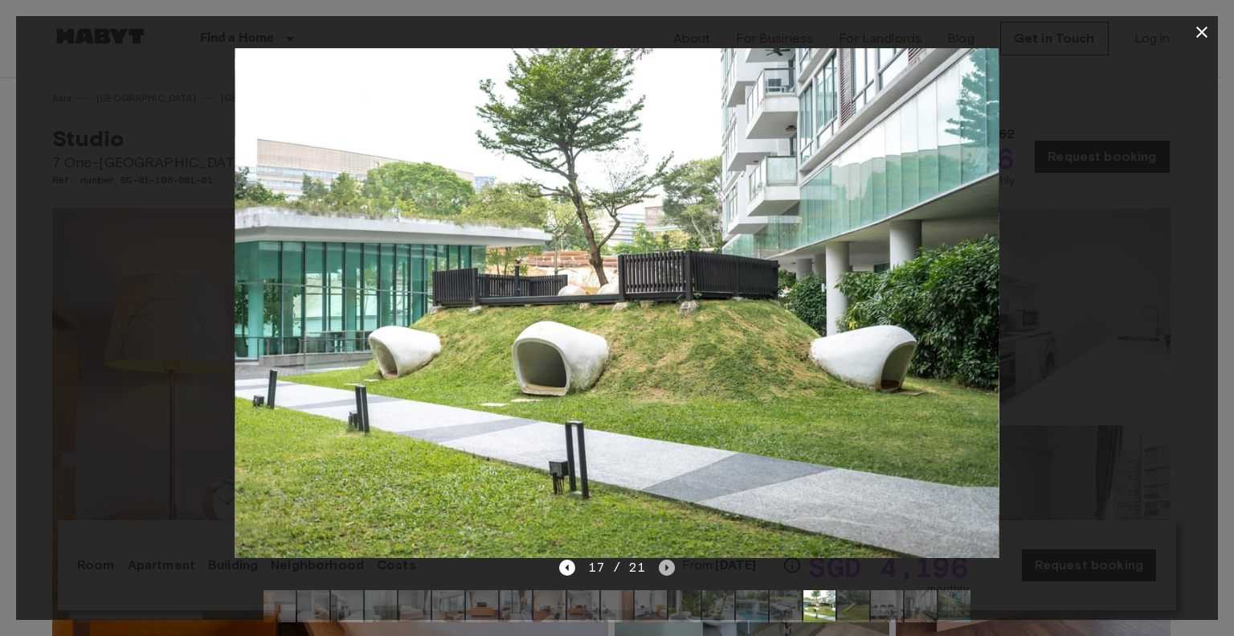
click at [664, 573] on icon "Next image" at bounding box center [667, 567] width 16 height 16
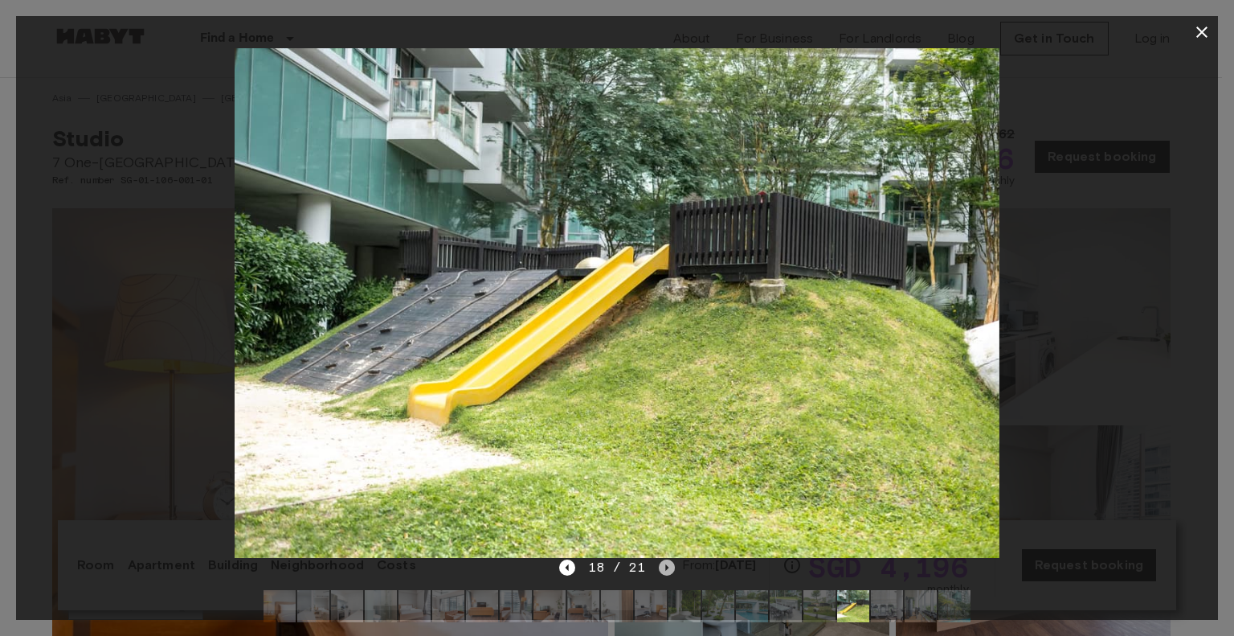
click at [663, 563] on icon "Next image" at bounding box center [667, 567] width 16 height 16
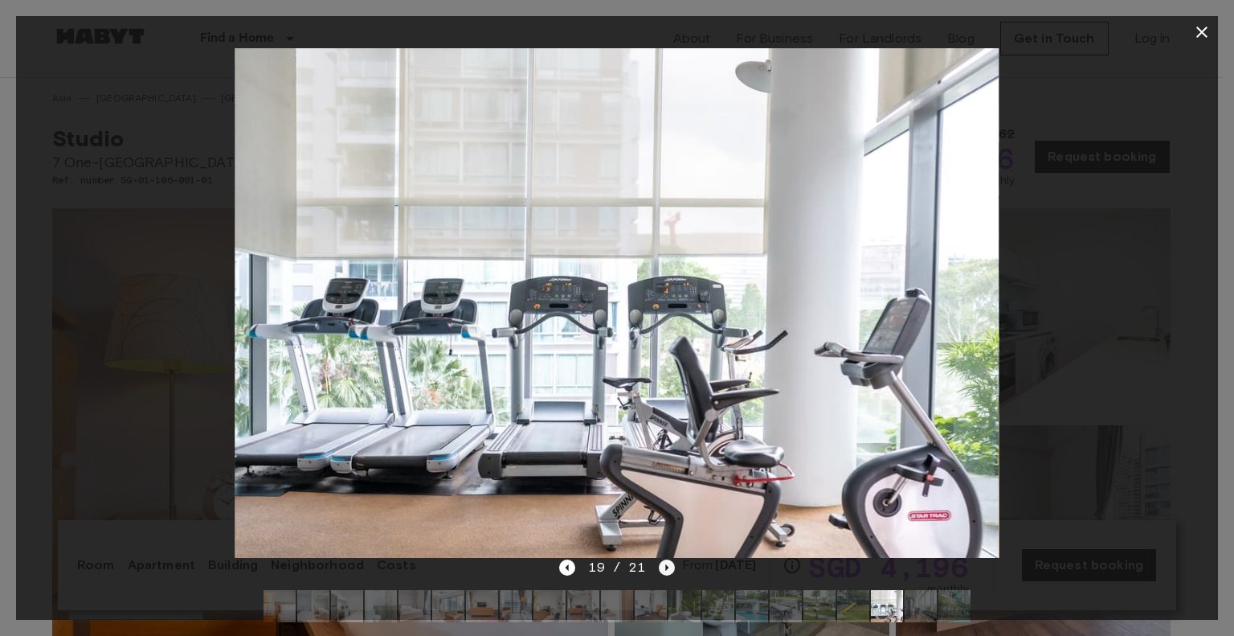
click at [672, 568] on icon "Next image" at bounding box center [667, 567] width 16 height 16
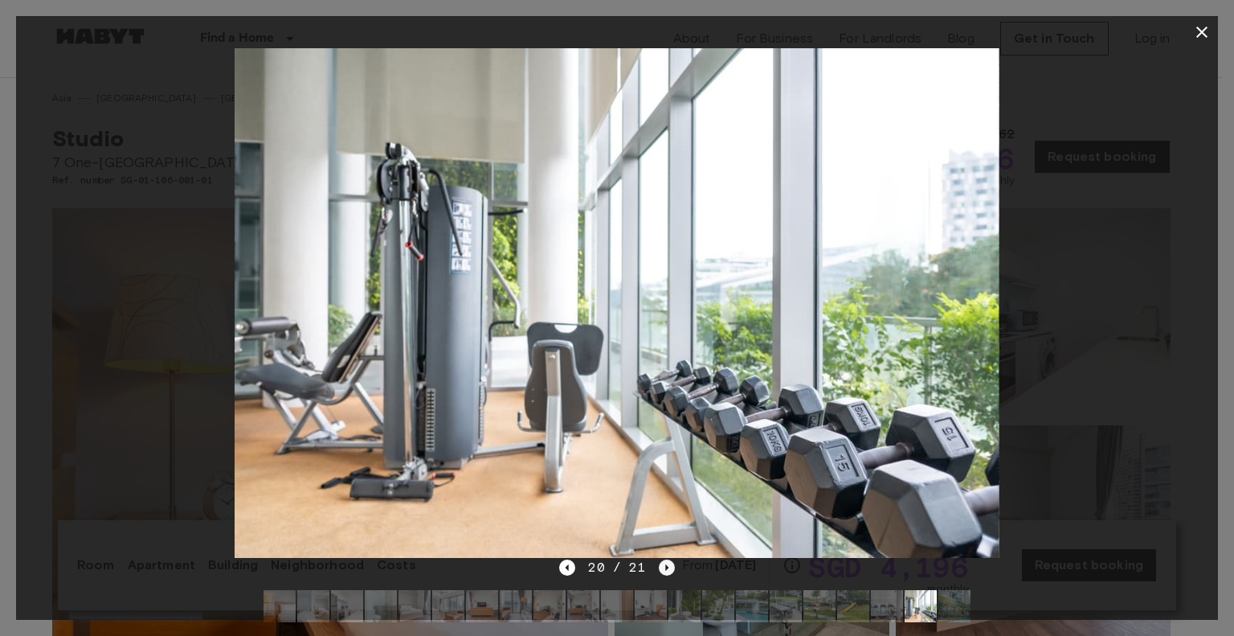
click at [663, 568] on icon "Next image" at bounding box center [667, 567] width 16 height 16
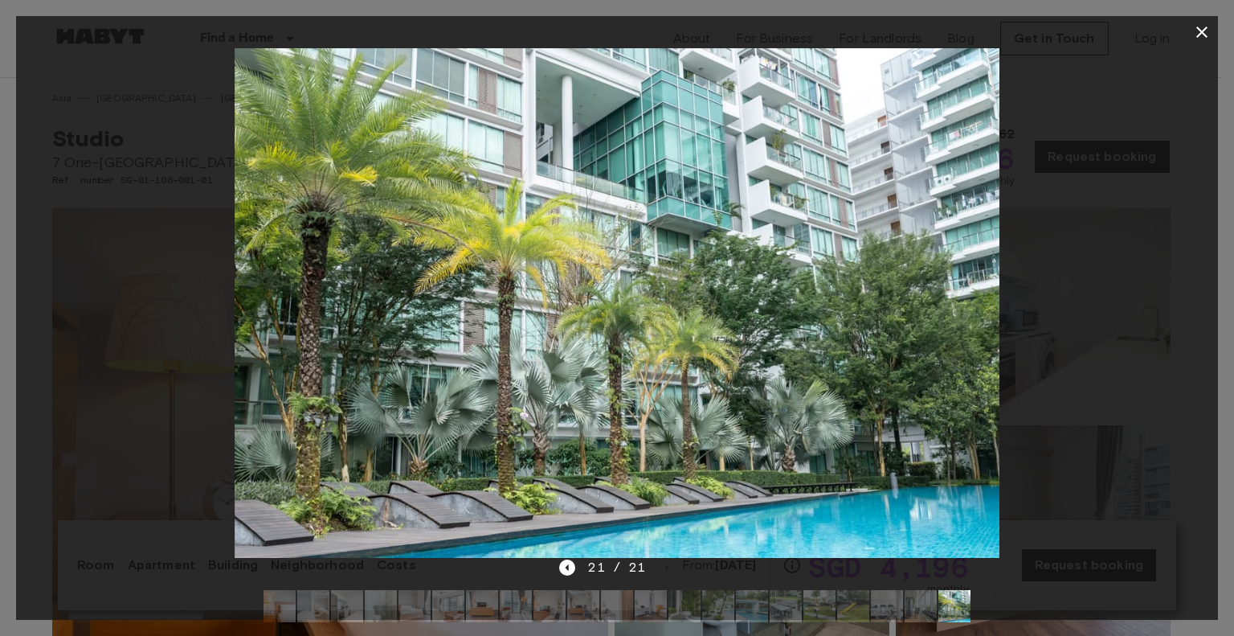
click at [1207, 32] on icon "button" at bounding box center [1201, 31] width 19 height 19
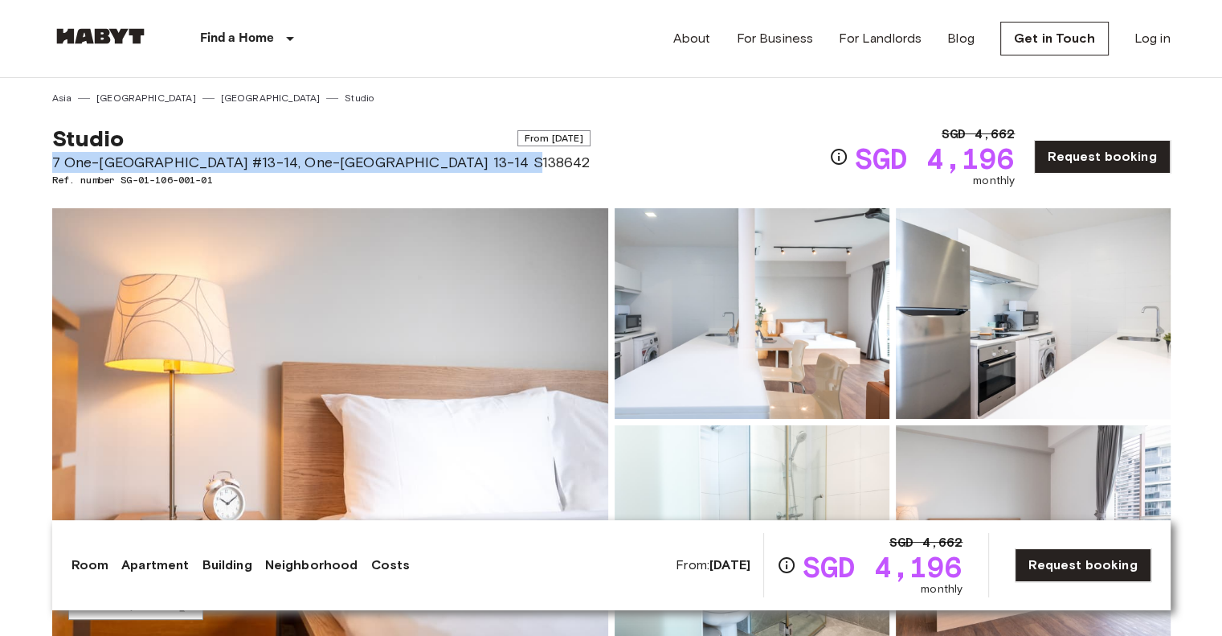
drag, startPoint x: 501, startPoint y: 155, endPoint x: 32, endPoint y: 154, distance: 468.4
copy span "7 One-[GEOGRAPHIC_DATA] #13-14, One-[GEOGRAPHIC_DATA] 13-14 S138642"
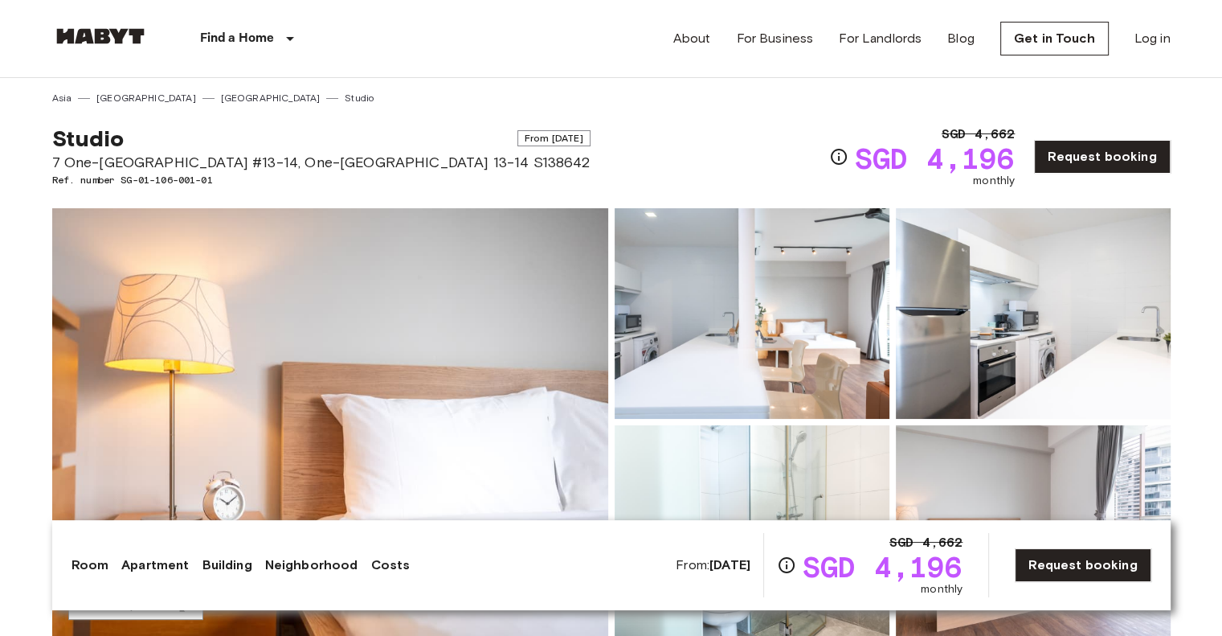
click at [575, 18] on div "Find a Home Europe Amsterdam Berlin Brussels Cologne Dusseldorf Frankfurt Graz …" at bounding box center [611, 38] width 1118 height 77
click at [534, 33] on div "Find a Home [GEOGRAPHIC_DATA] [GEOGRAPHIC_DATA] [GEOGRAPHIC_DATA] [GEOGRAPHIC_D…" at bounding box center [611, 38] width 1118 height 77
